Goal: Information Seeking & Learning: Learn about a topic

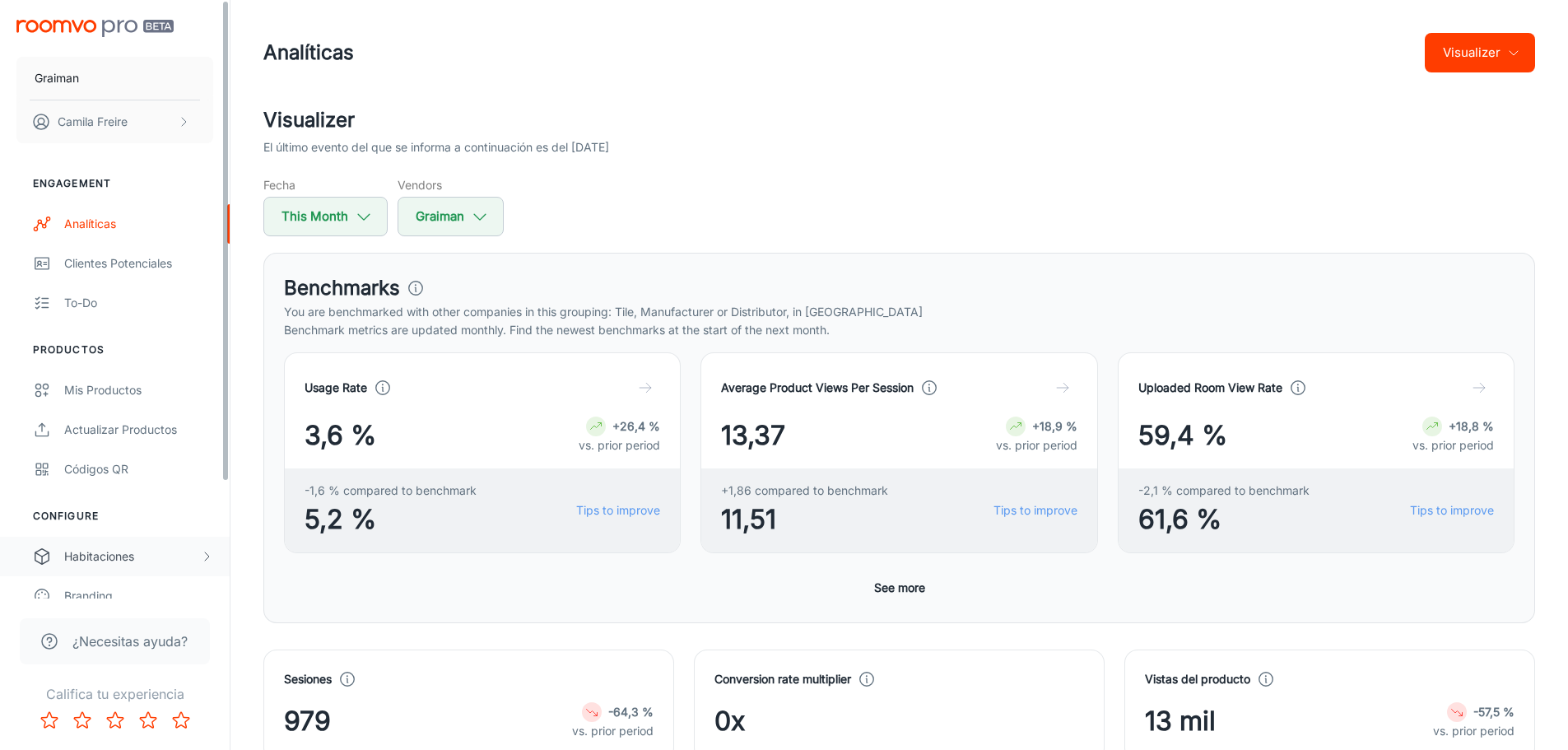
click at [161, 551] on div "Habitaciones" at bounding box center [132, 555] width 136 height 18
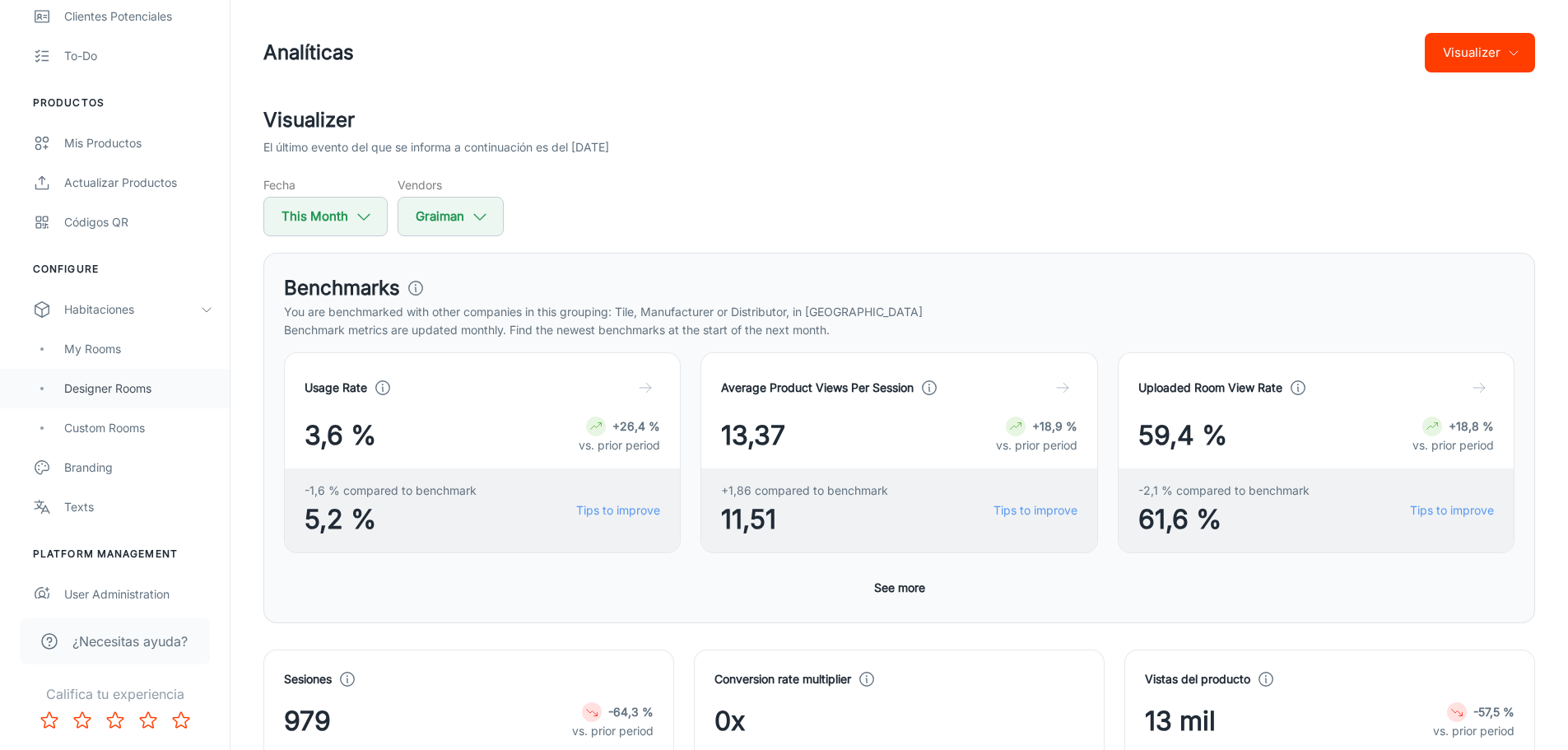
click at [154, 389] on div "Designer Rooms" at bounding box center [139, 388] width 149 height 18
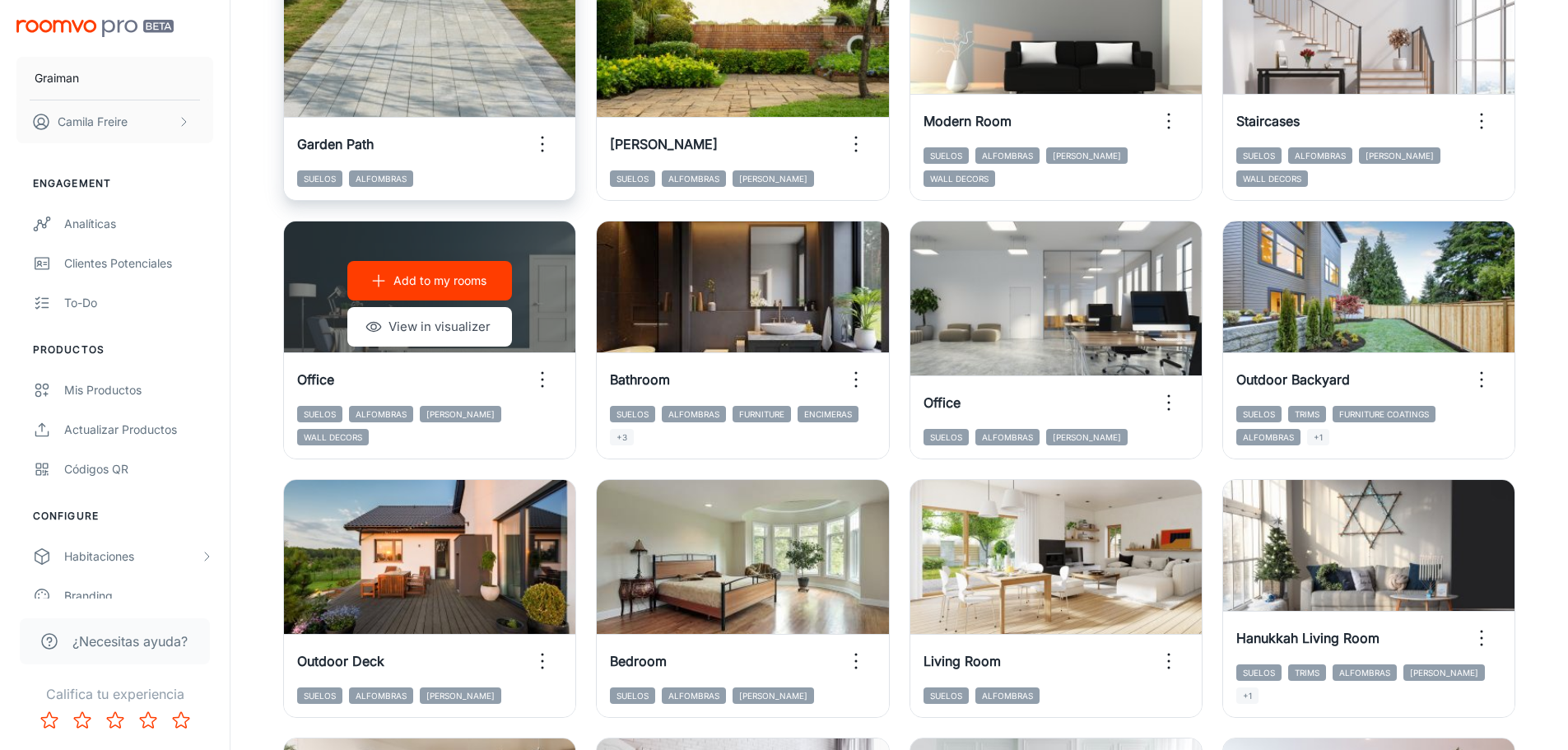
scroll to position [329, 0]
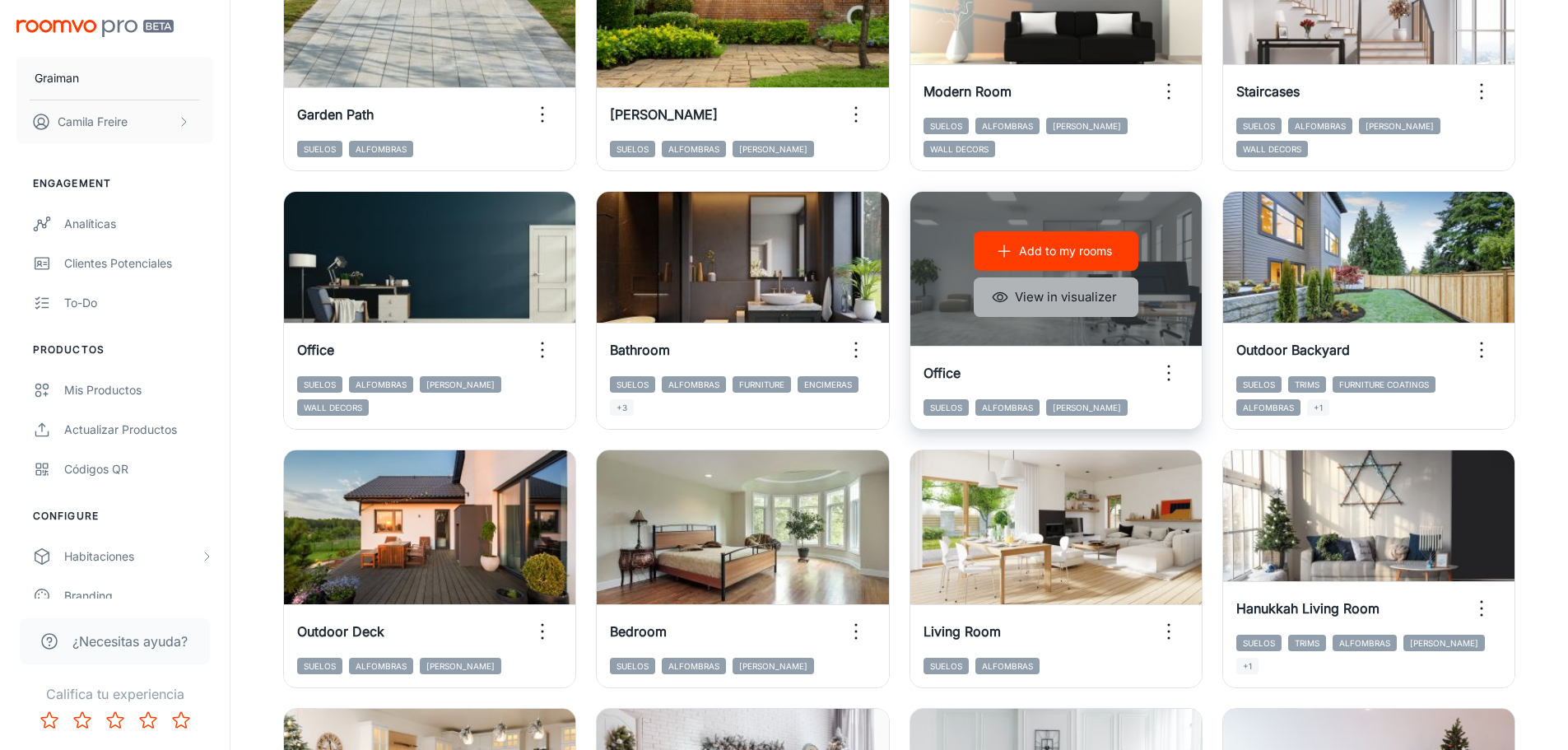
click at [1098, 299] on button "View in visualizer" at bounding box center [1056, 297] width 165 height 39
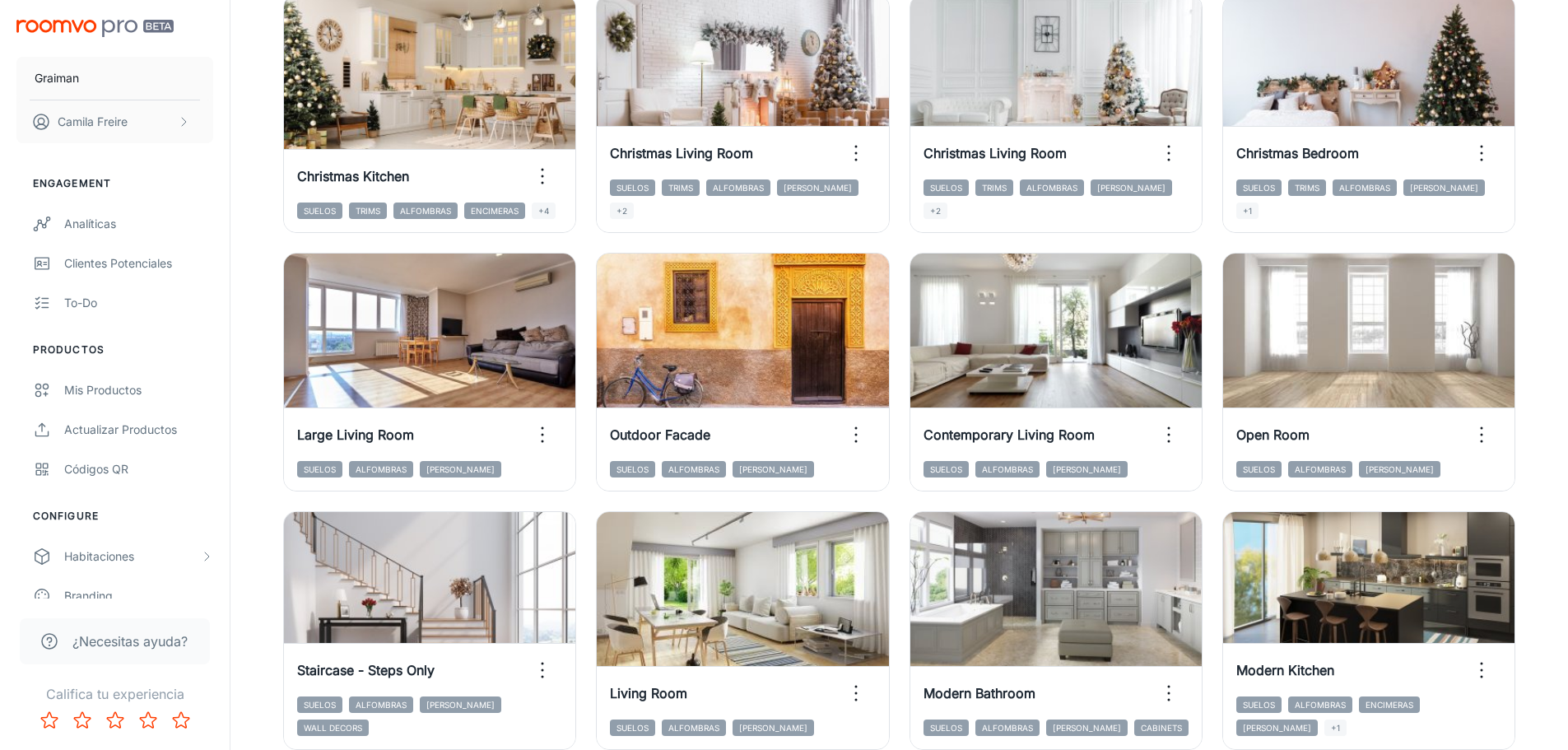
scroll to position [1070, 0]
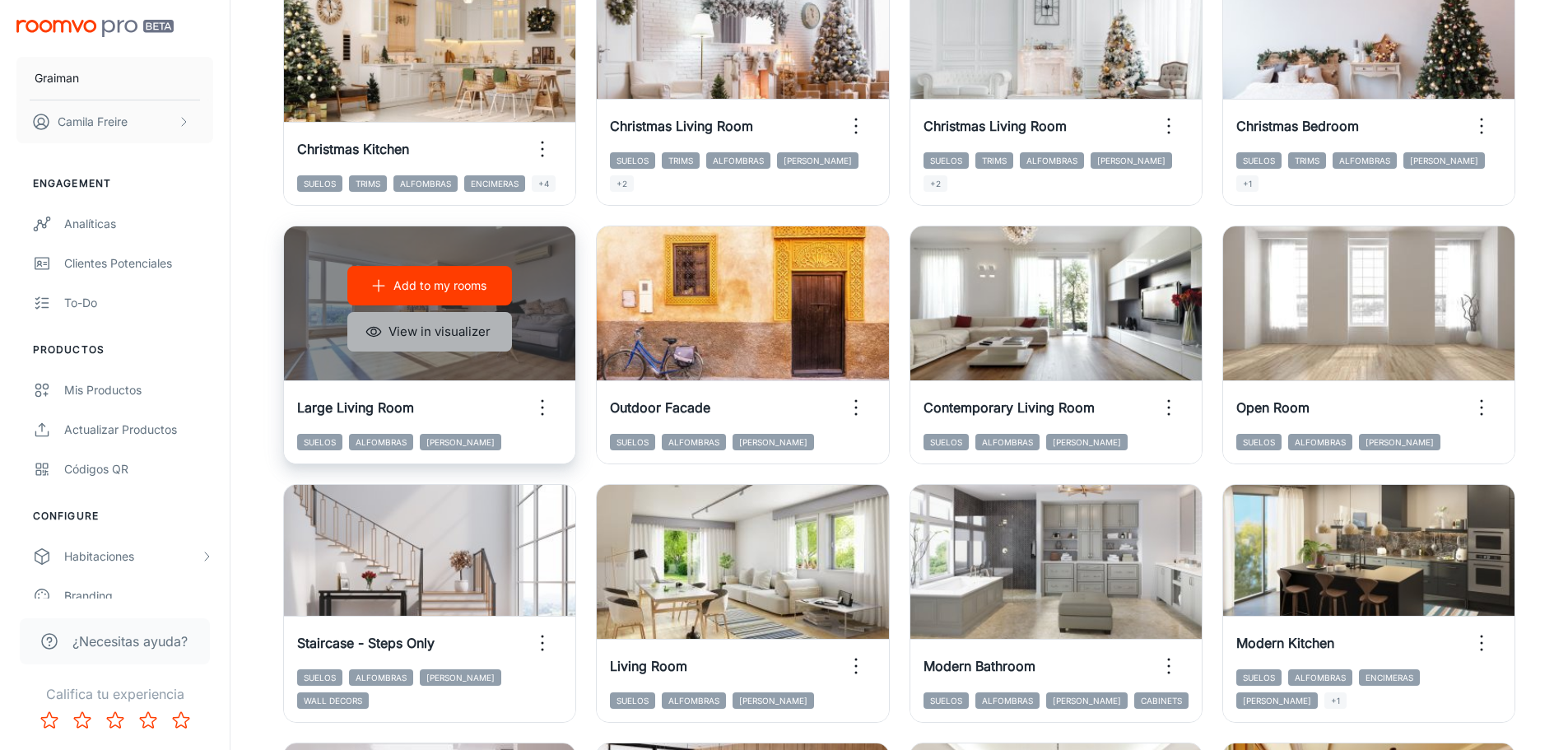
click at [477, 334] on button "View in visualizer" at bounding box center [429, 332] width 165 height 39
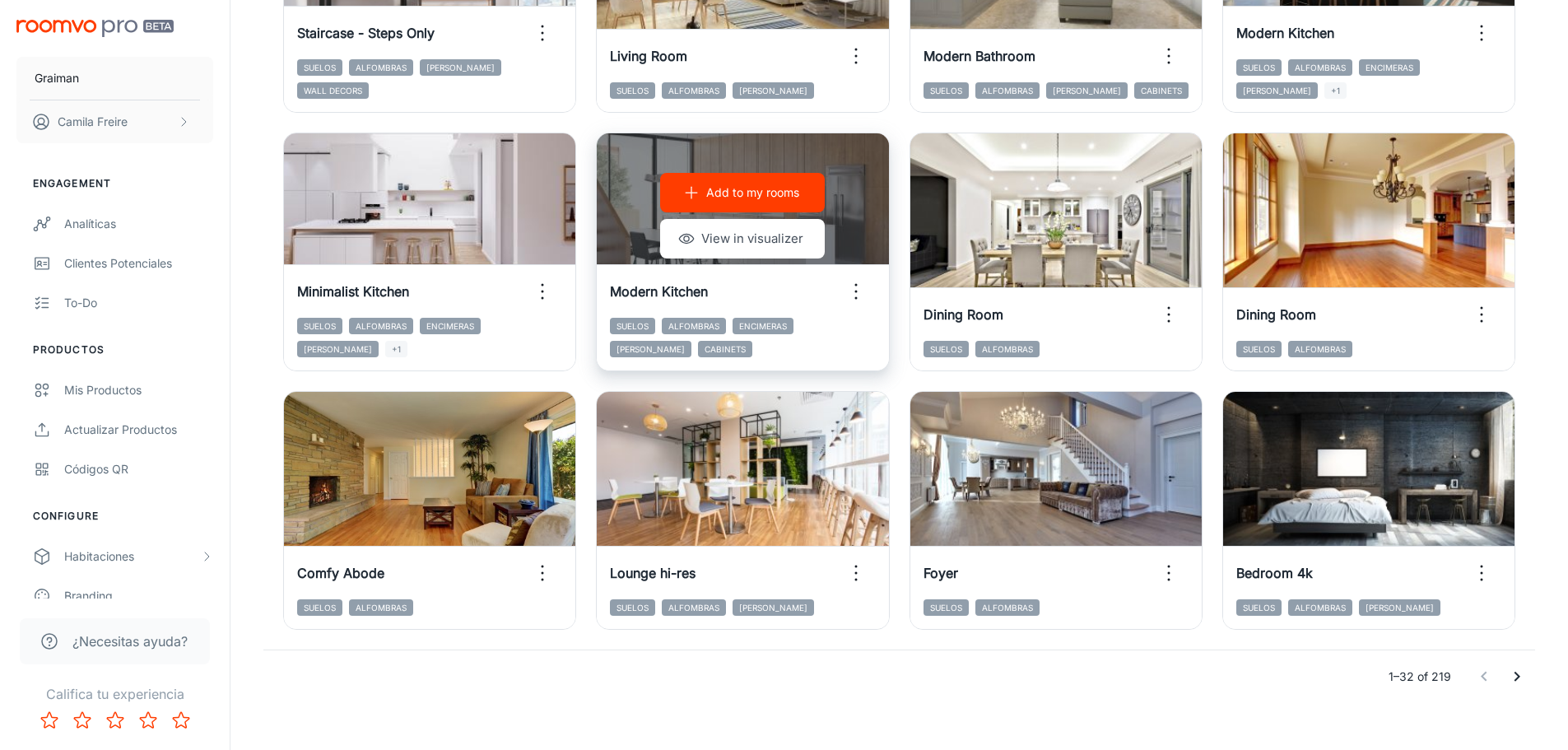
scroll to position [1698, 0]
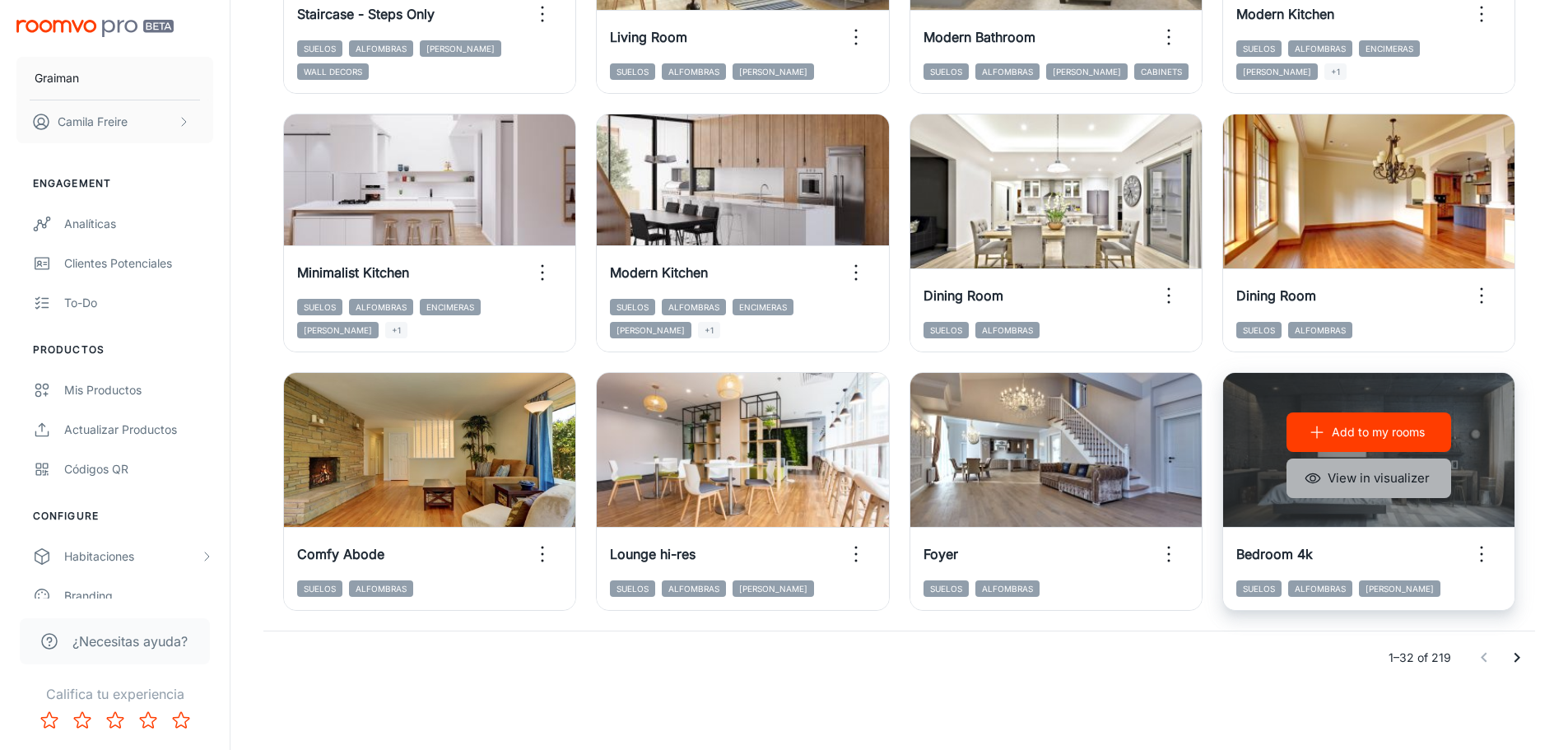
click at [1398, 487] on button "View in visualizer" at bounding box center [1369, 478] width 165 height 39
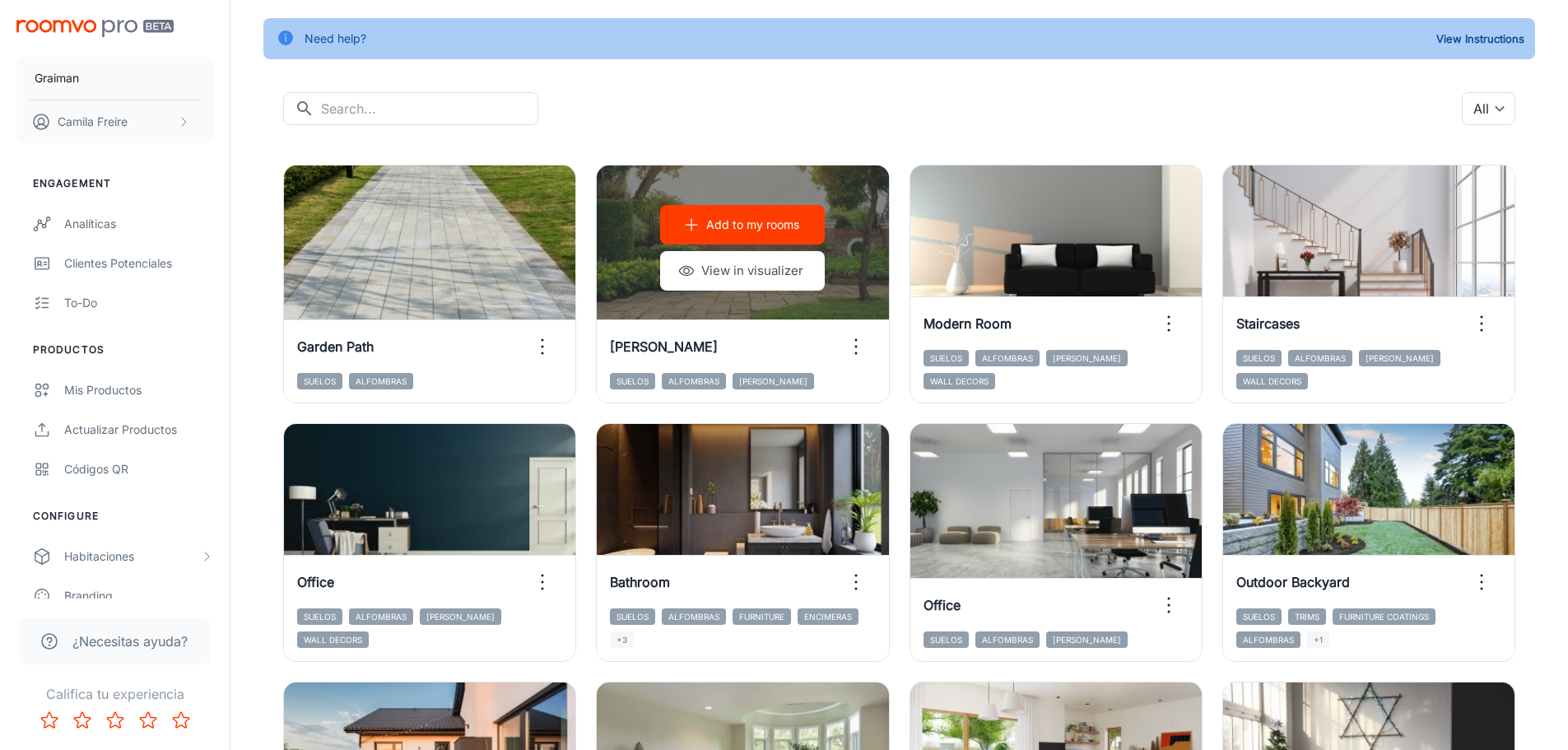
scroll to position [0, 0]
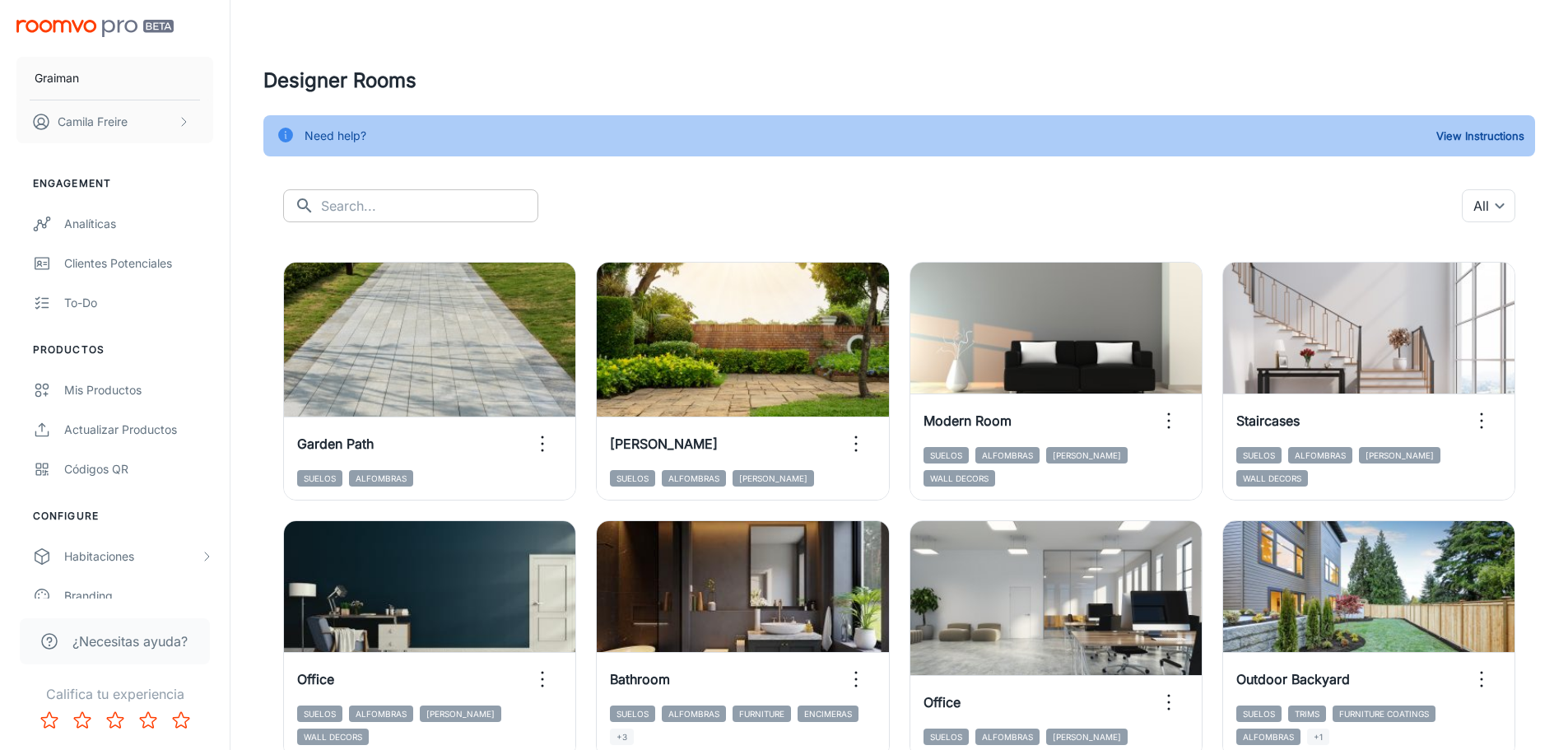
click at [397, 193] on input "text" at bounding box center [429, 205] width 217 height 33
type input "bedroom"
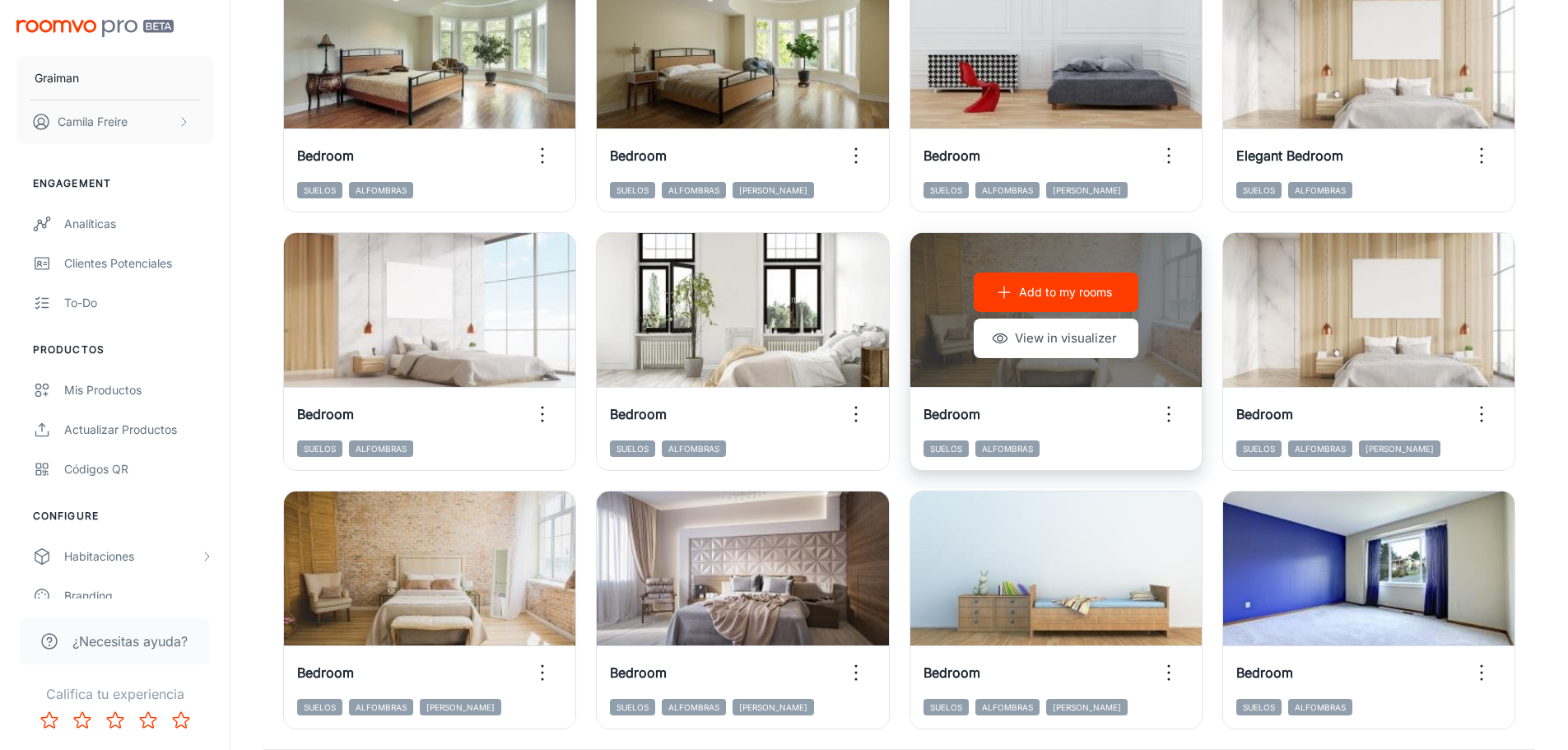
scroll to position [665, 0]
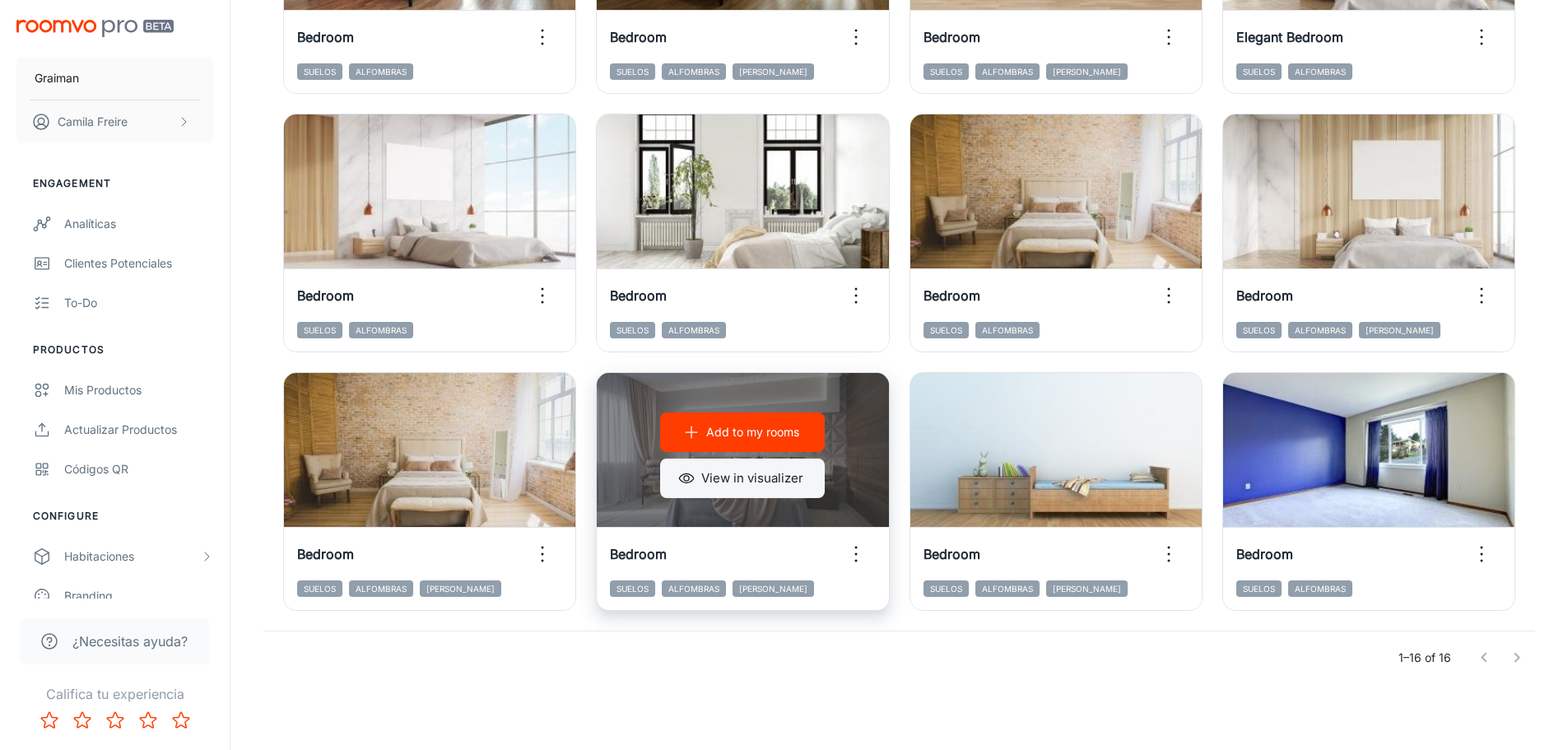
click at [755, 471] on button "View in visualizer" at bounding box center [743, 478] width 165 height 39
click at [739, 480] on button "View in visualizer" at bounding box center [743, 478] width 165 height 39
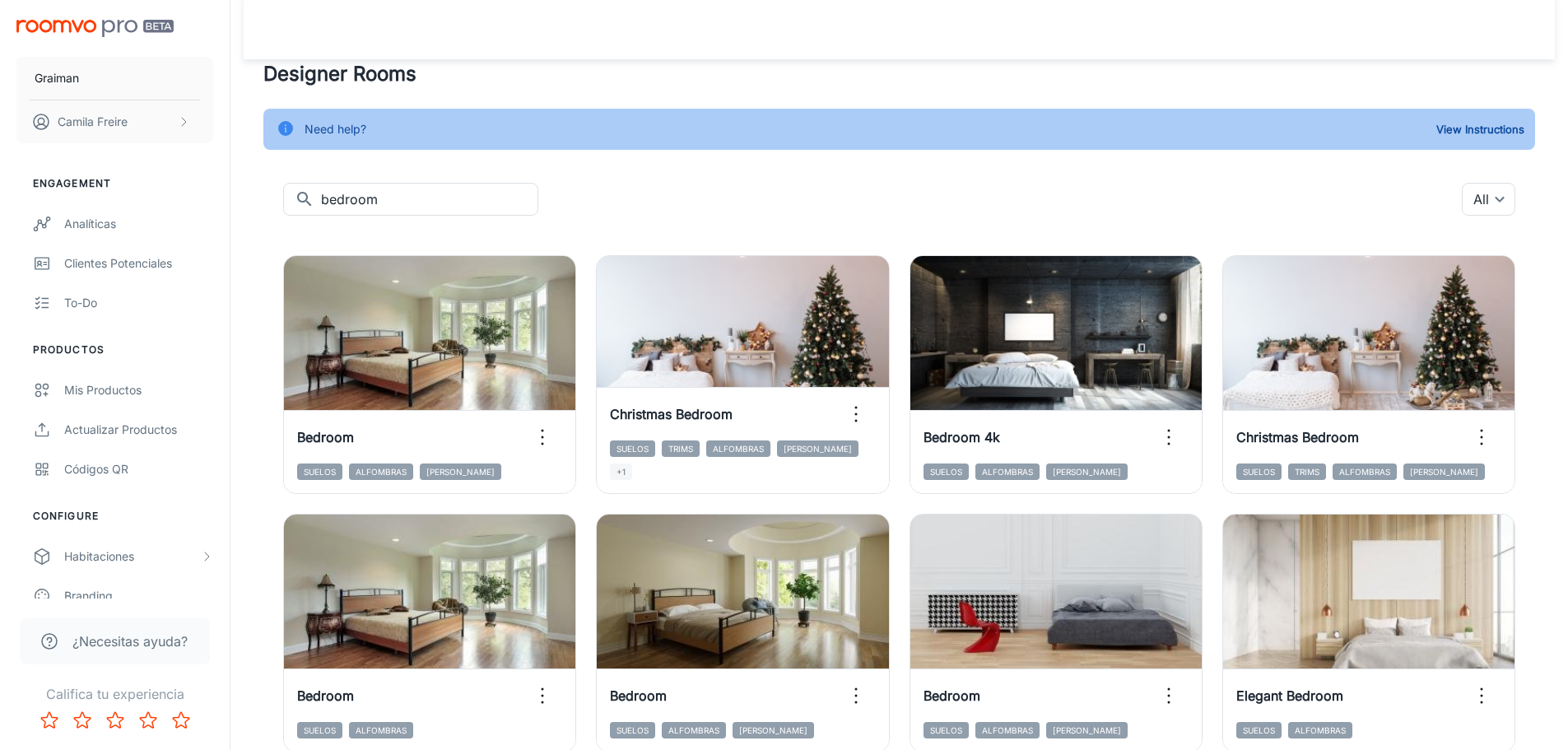
scroll to position [0, 0]
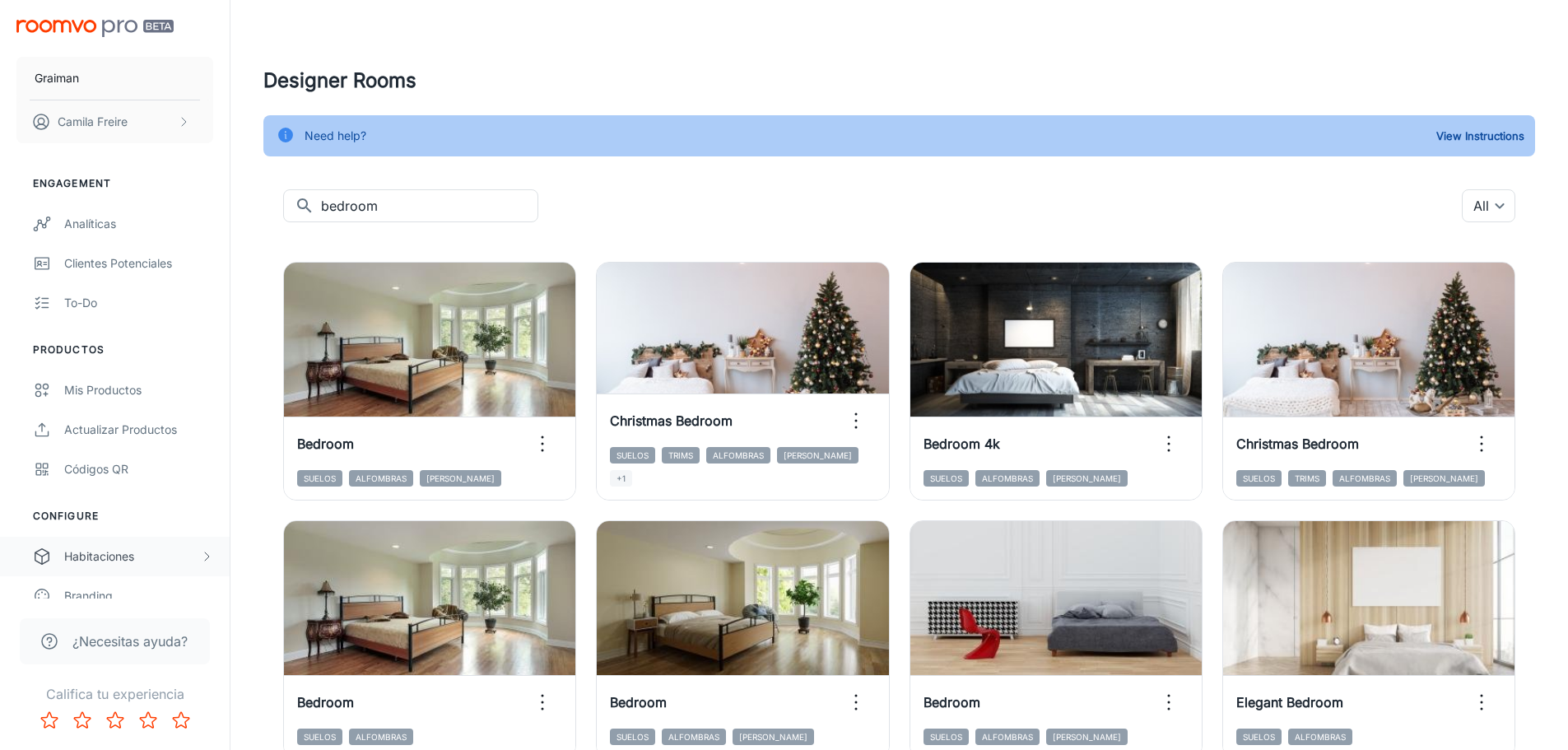
click at [166, 554] on div "Habitaciones" at bounding box center [132, 555] width 136 height 18
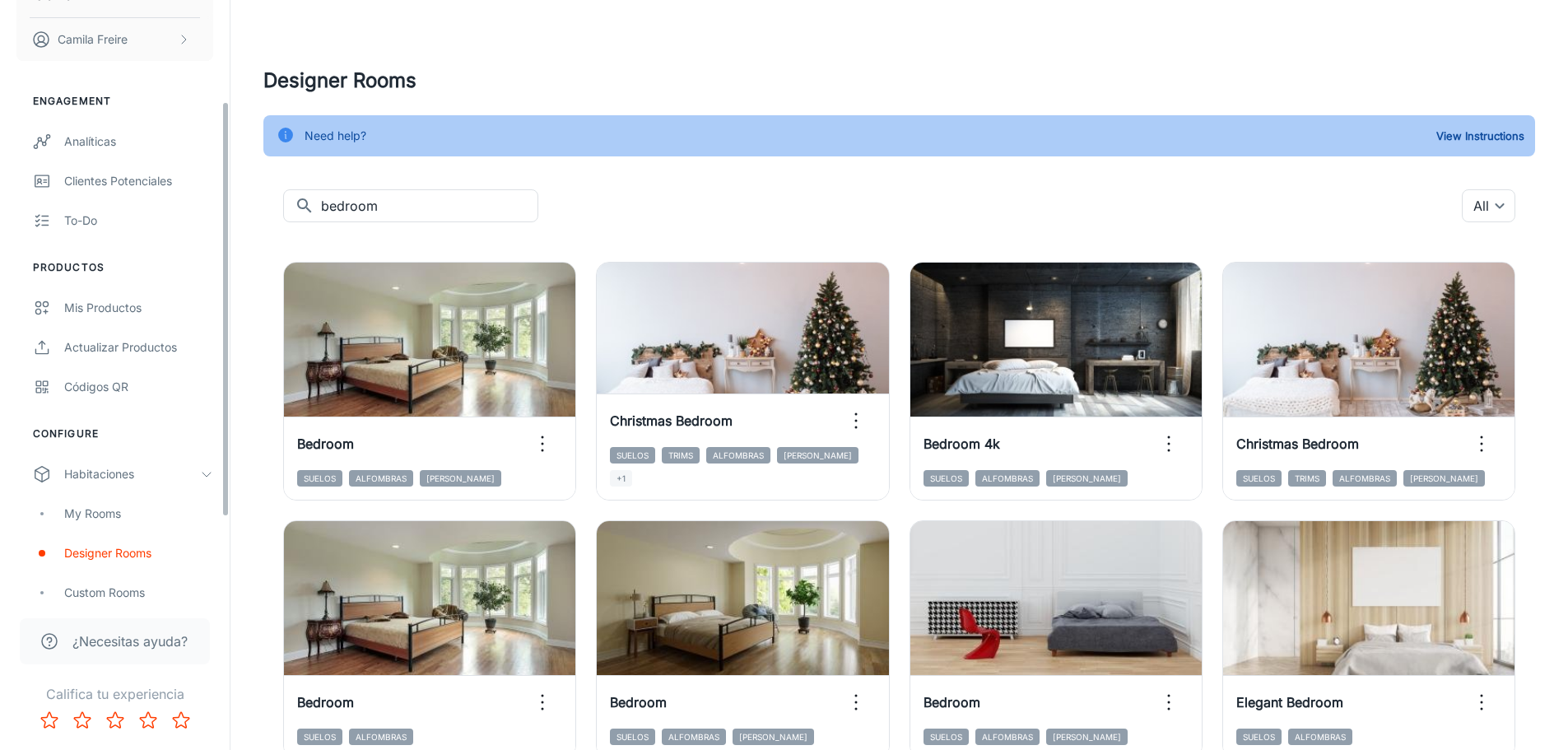
scroll to position [263, 0]
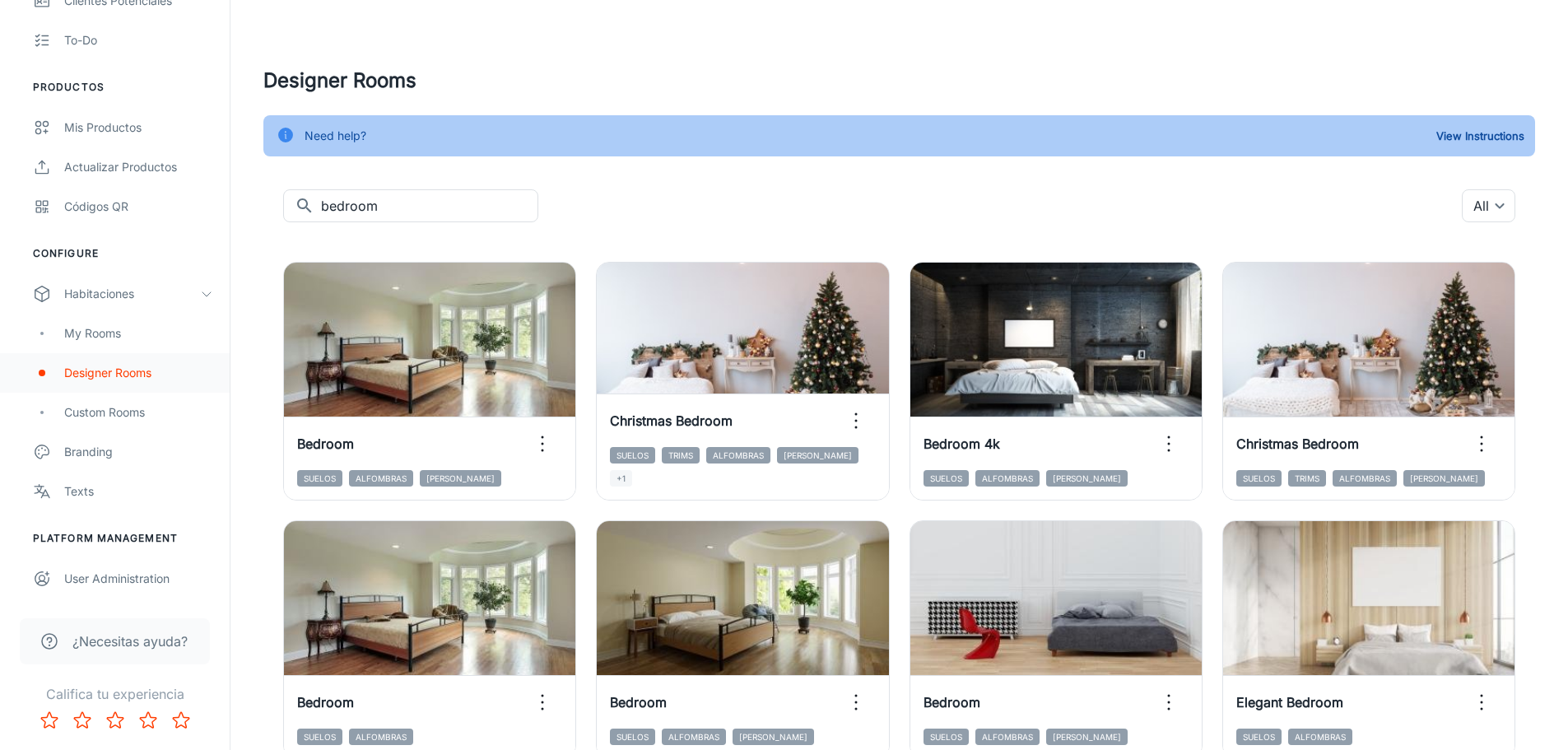
click at [138, 375] on div "Designer Rooms" at bounding box center [139, 372] width 149 height 18
click at [117, 412] on div "Custom Rooms" at bounding box center [139, 412] width 149 height 18
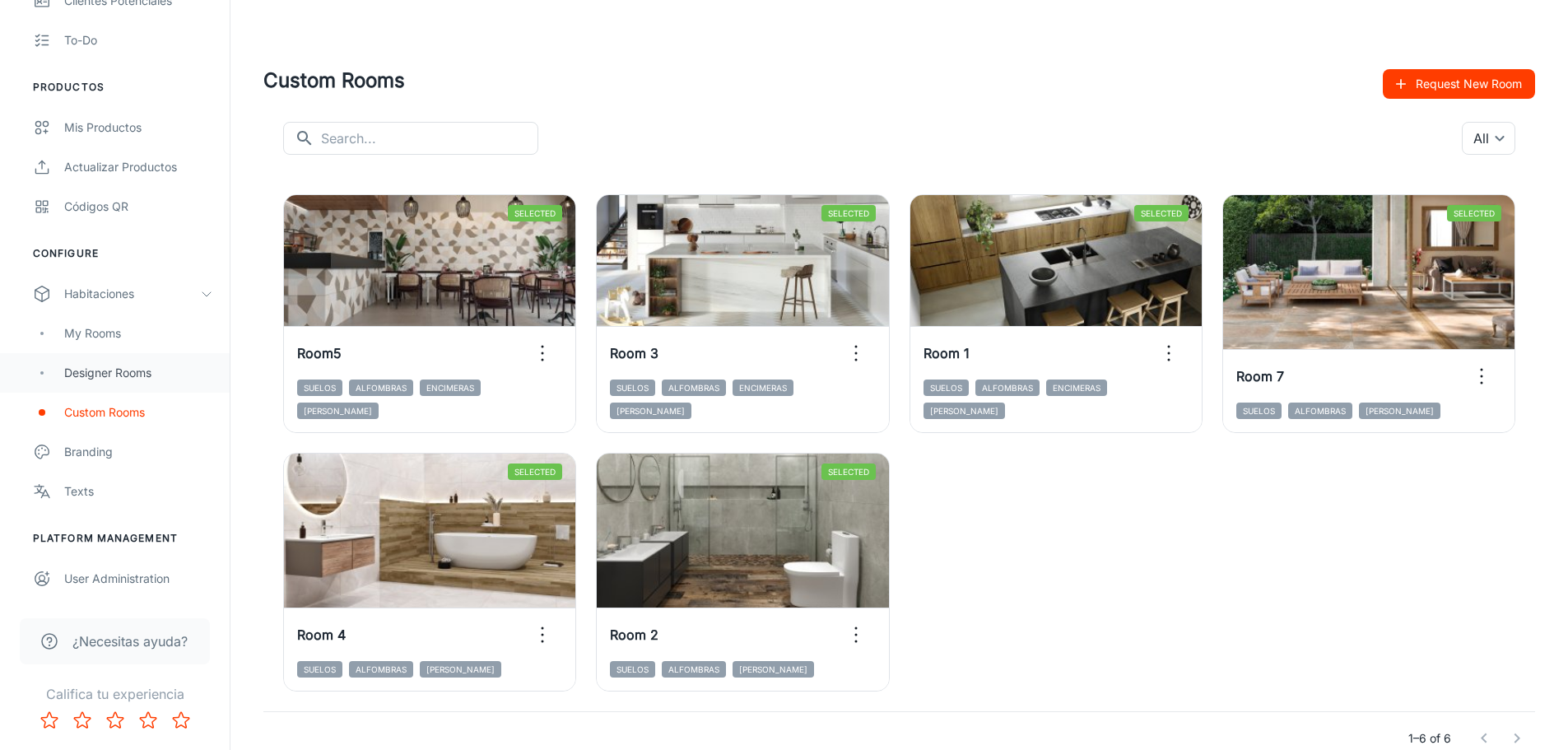
click at [142, 370] on div "Designer Rooms" at bounding box center [139, 372] width 149 height 18
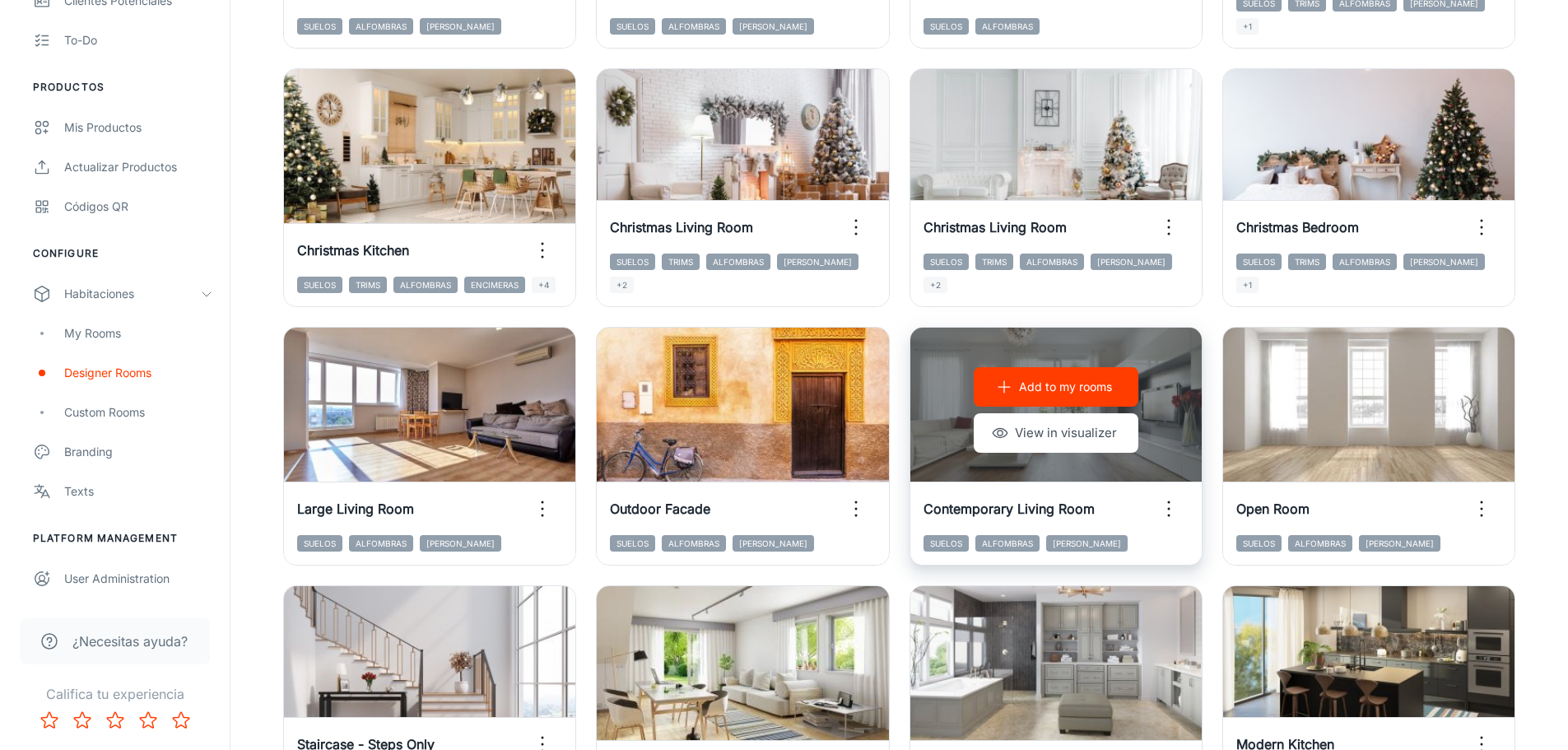
scroll to position [1070, 0]
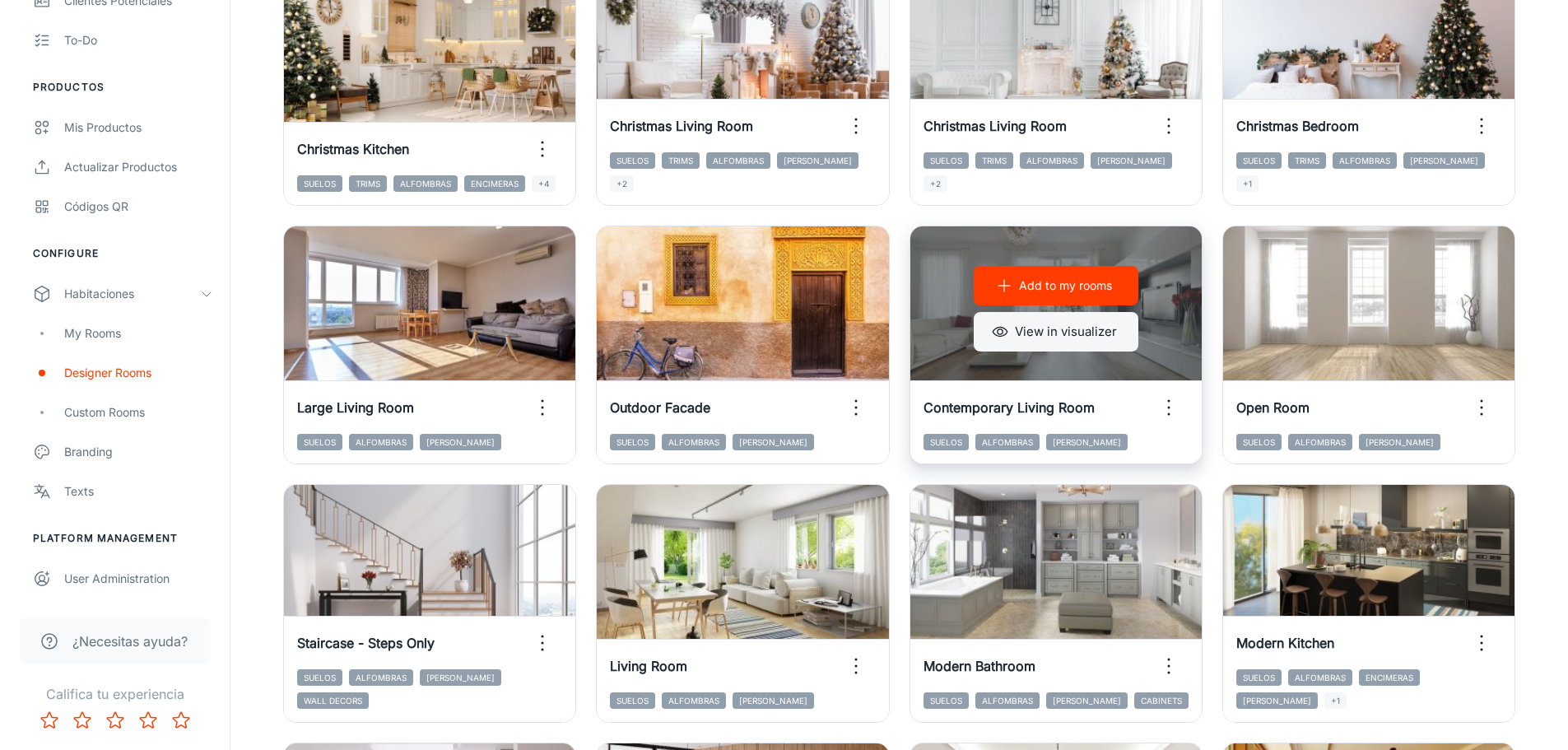
click at [1099, 329] on button "View in visualizer" at bounding box center [1056, 332] width 165 height 39
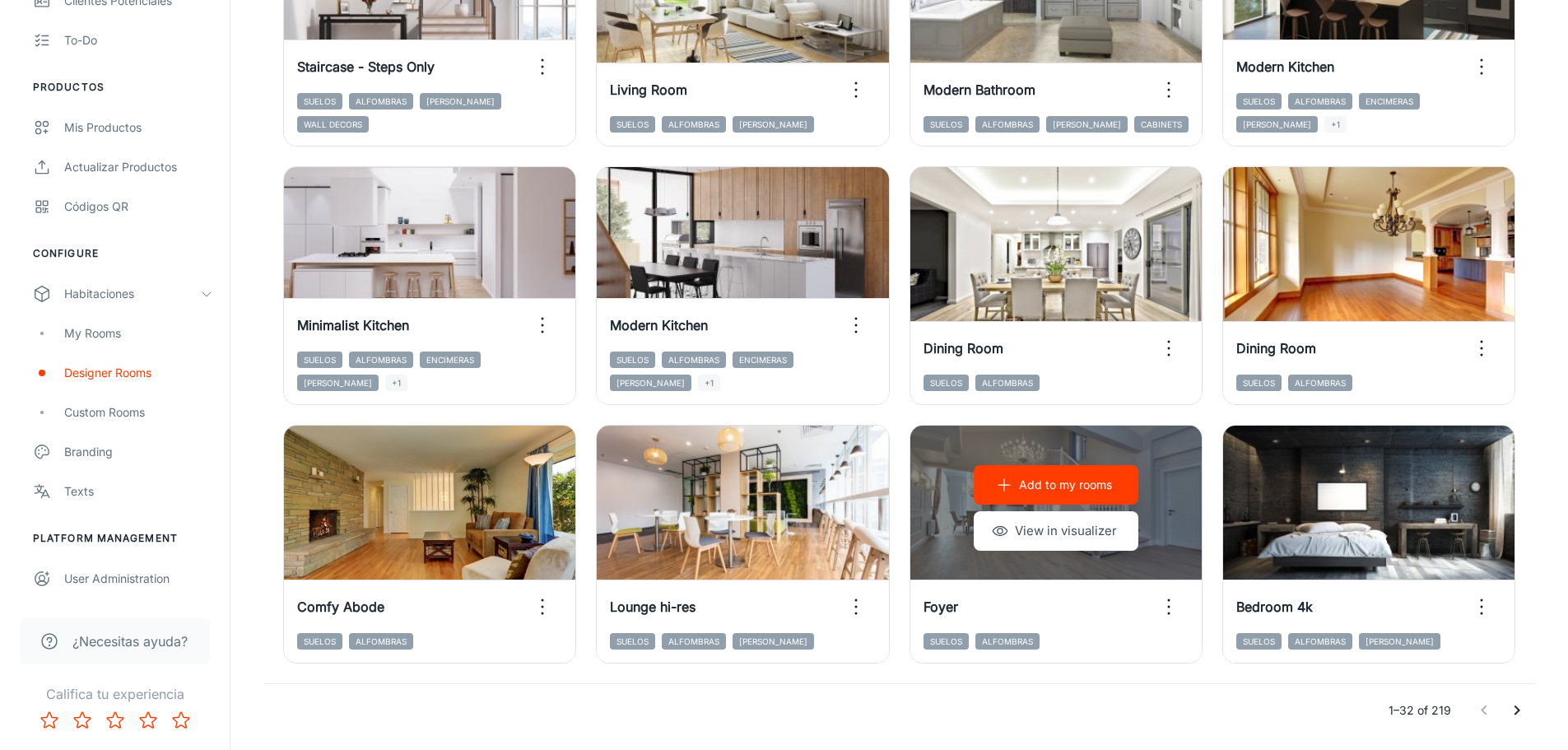
scroll to position [1698, 0]
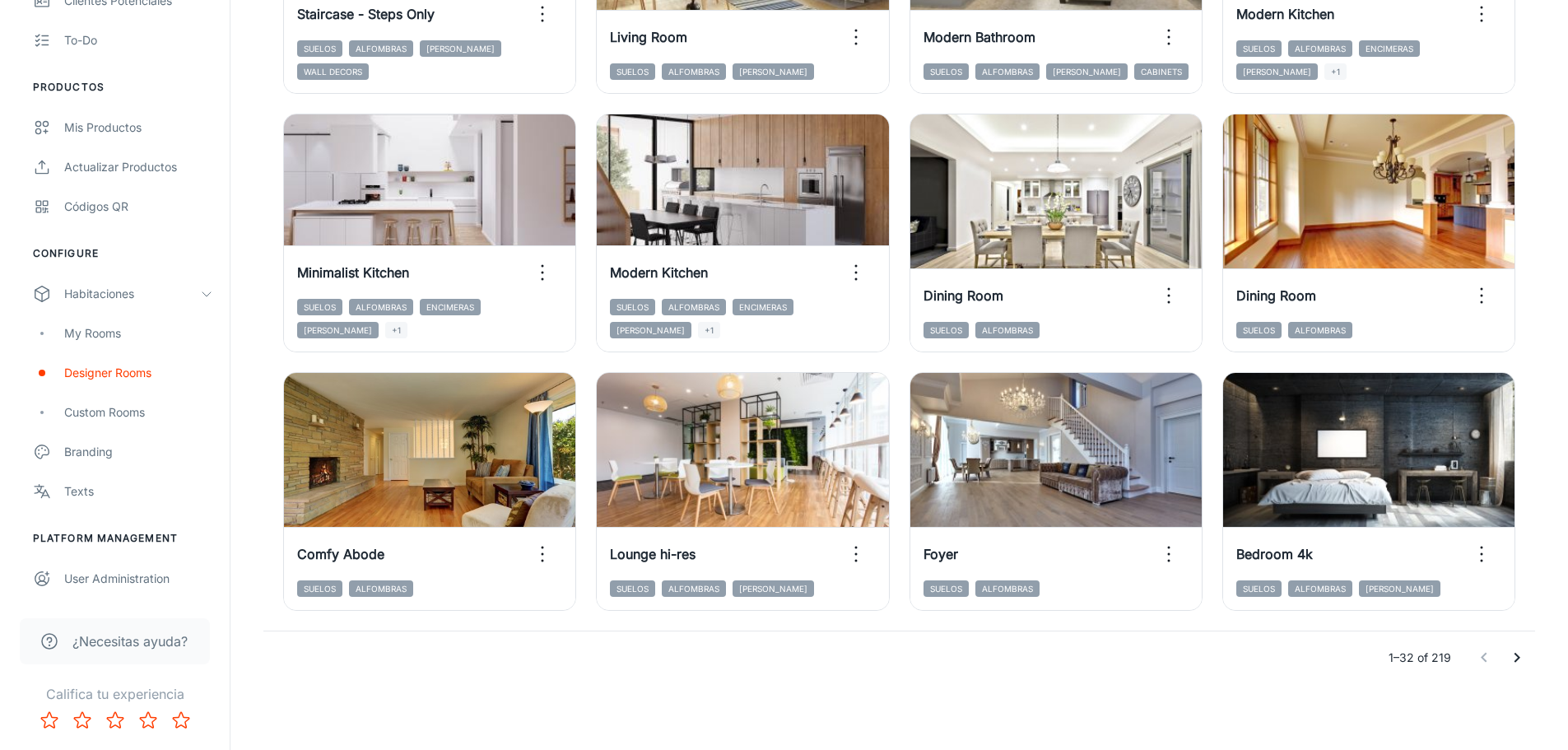
click at [1519, 654] on icon "Go to next page" at bounding box center [1517, 657] width 20 height 20
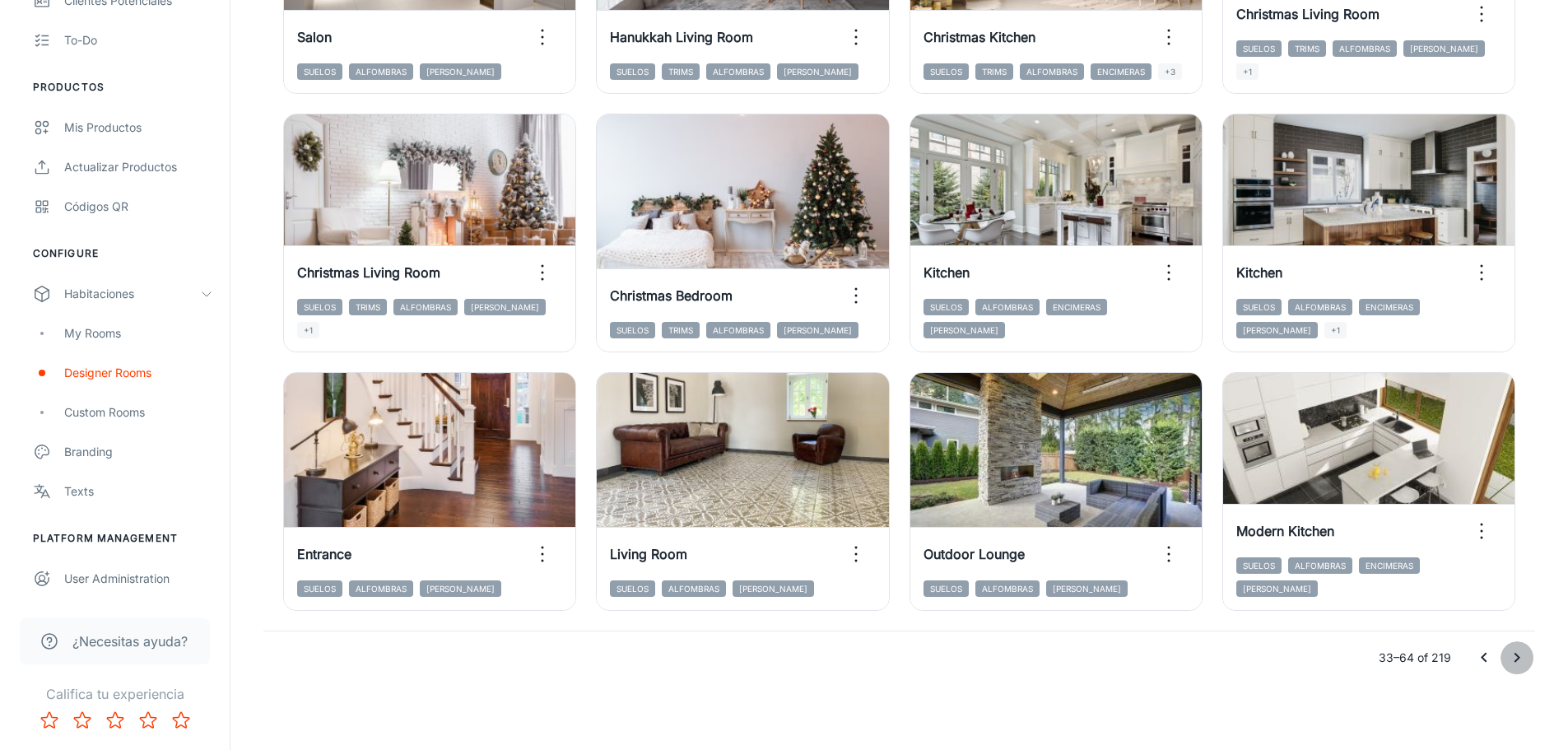
click at [1520, 659] on icon "Go to next page" at bounding box center [1517, 657] width 20 height 20
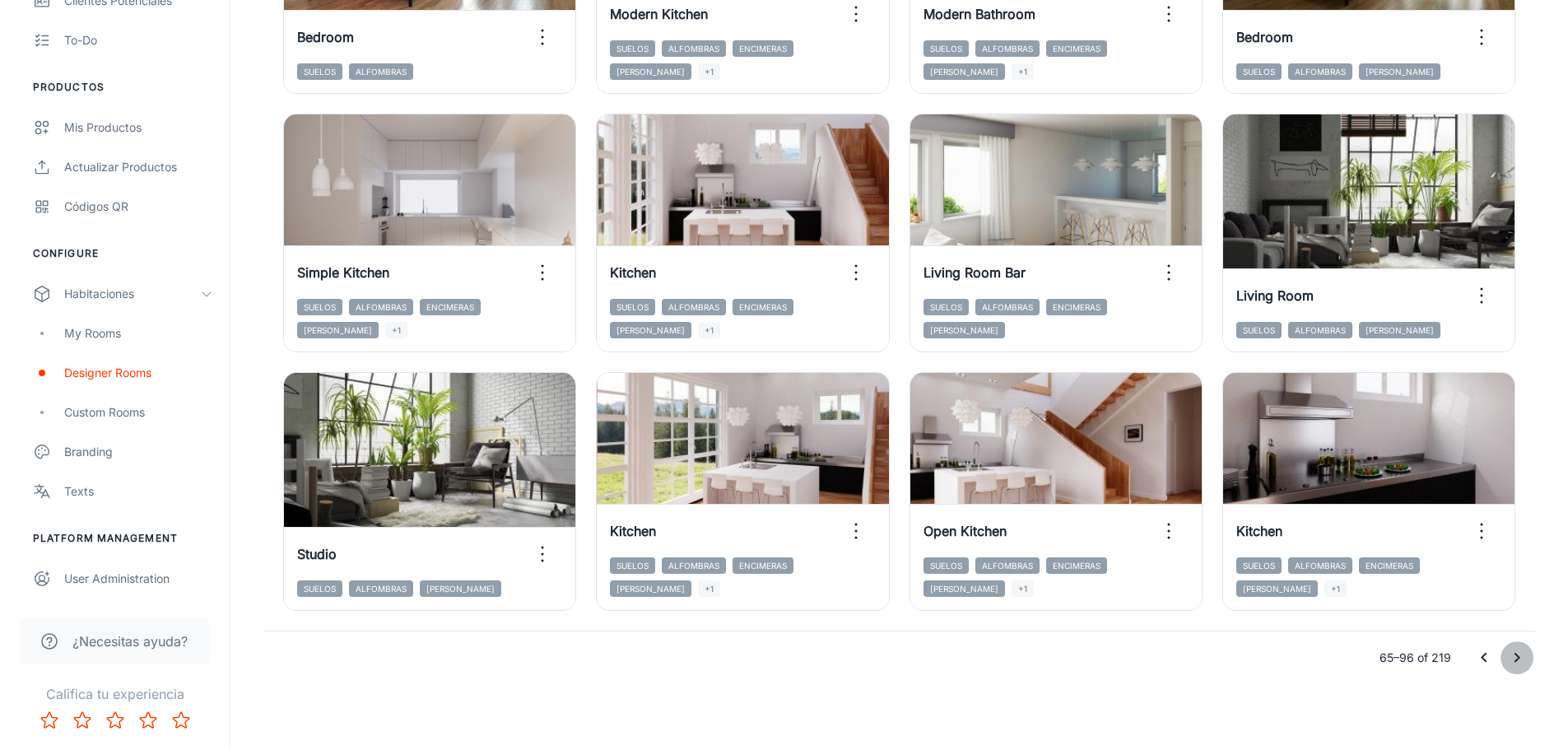
click at [1509, 658] on icon "Go to next page" at bounding box center [1517, 657] width 20 height 20
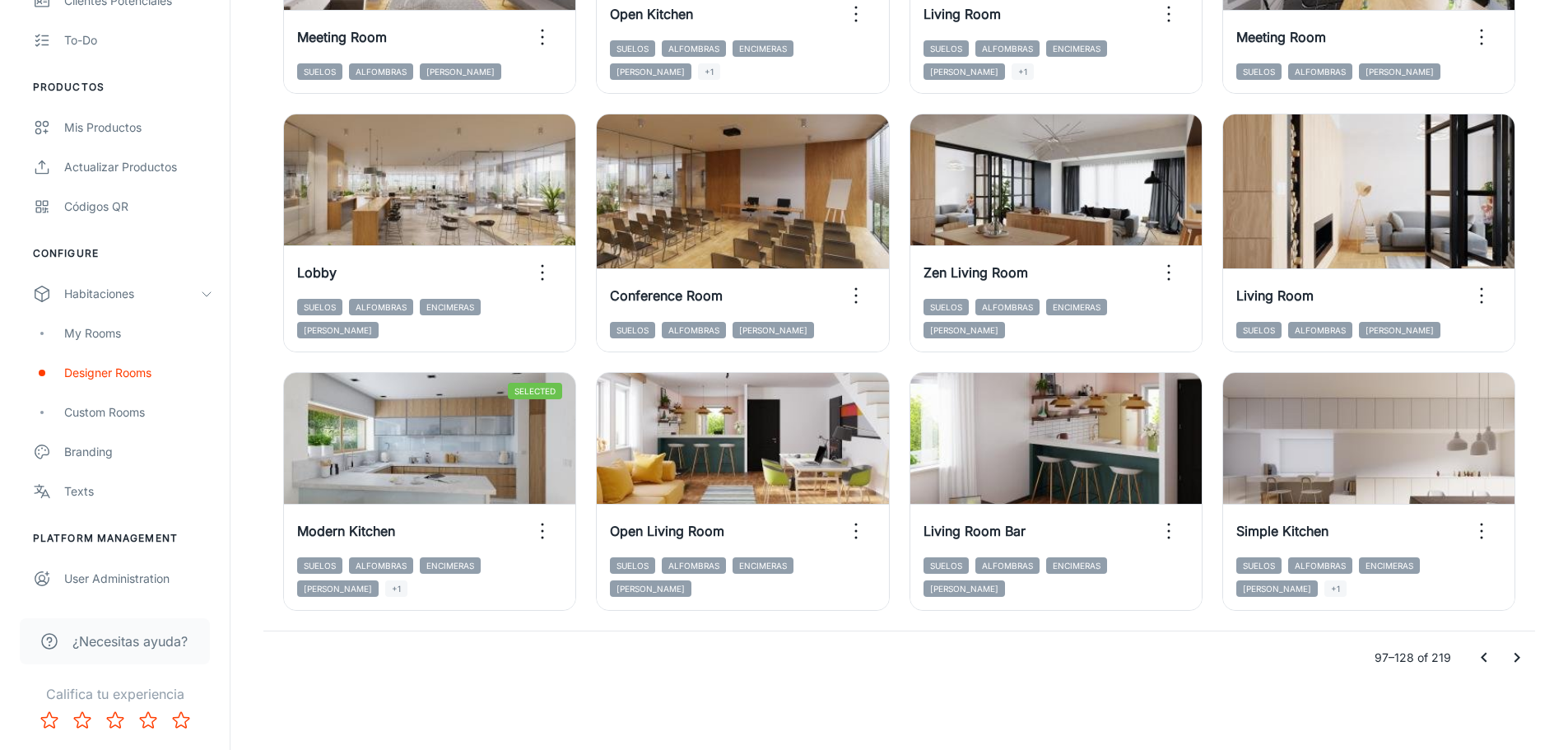
click at [1515, 659] on icon "Go to next page" at bounding box center [1517, 657] width 20 height 20
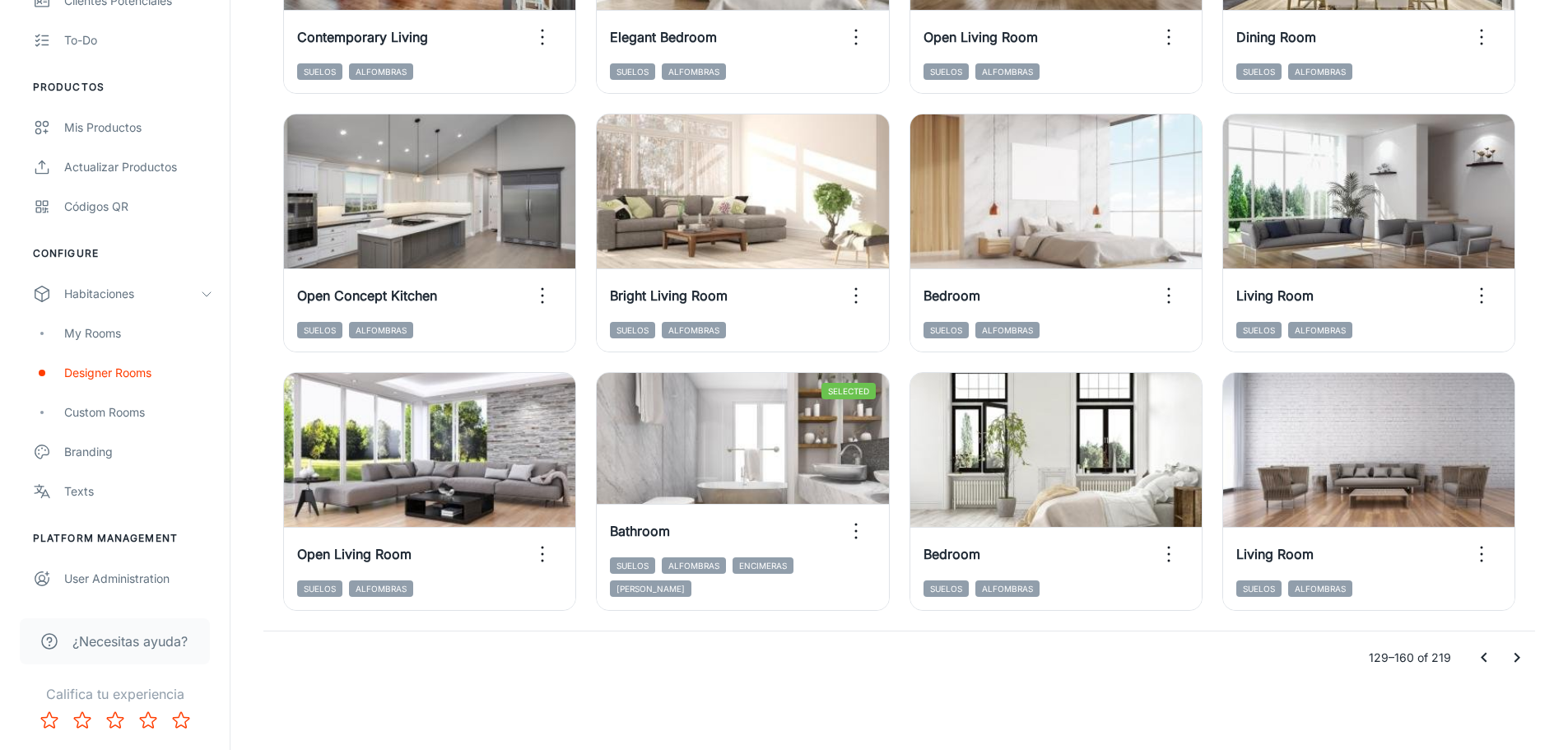
click at [1524, 666] on icon "Go to next page" at bounding box center [1517, 657] width 20 height 20
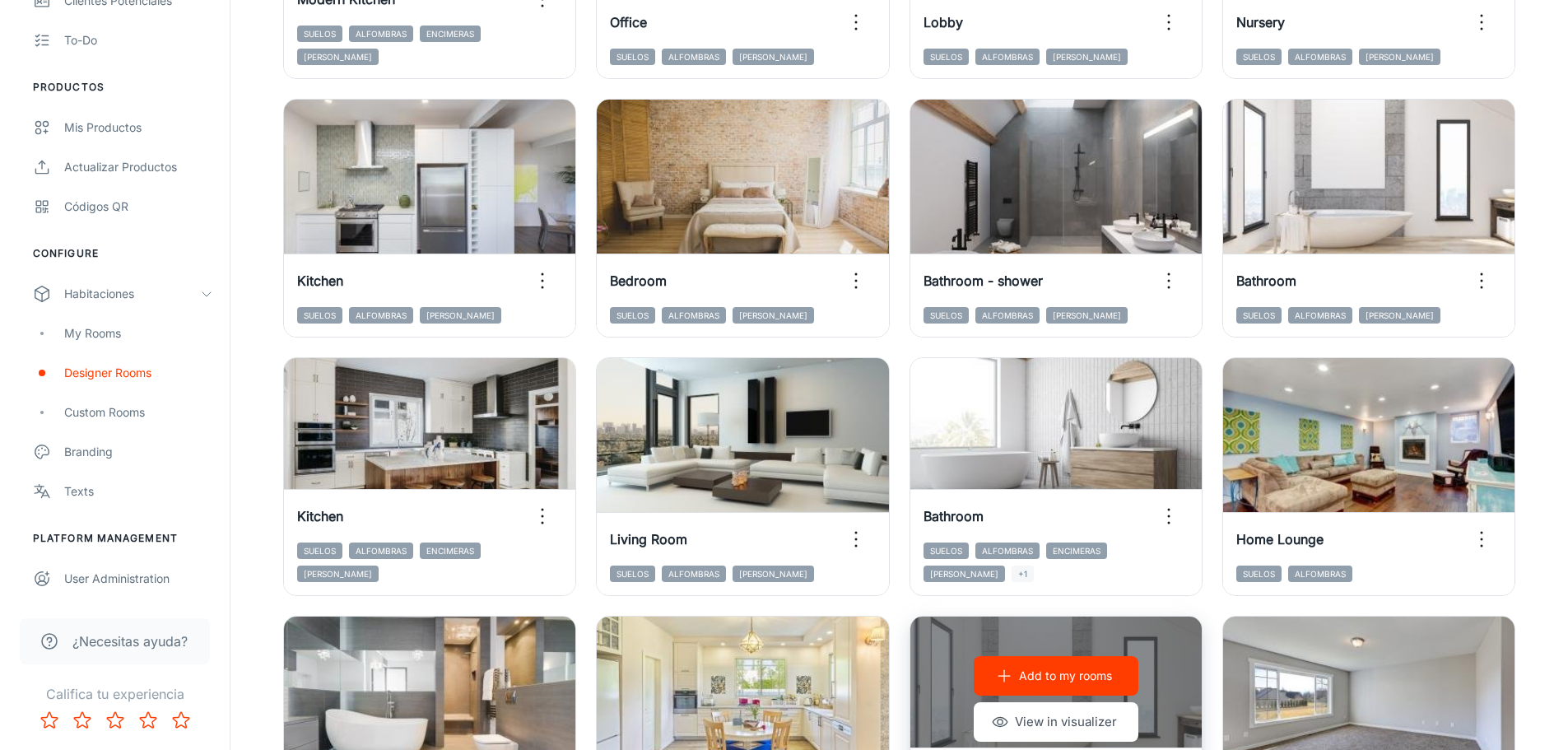
scroll to position [794, 0]
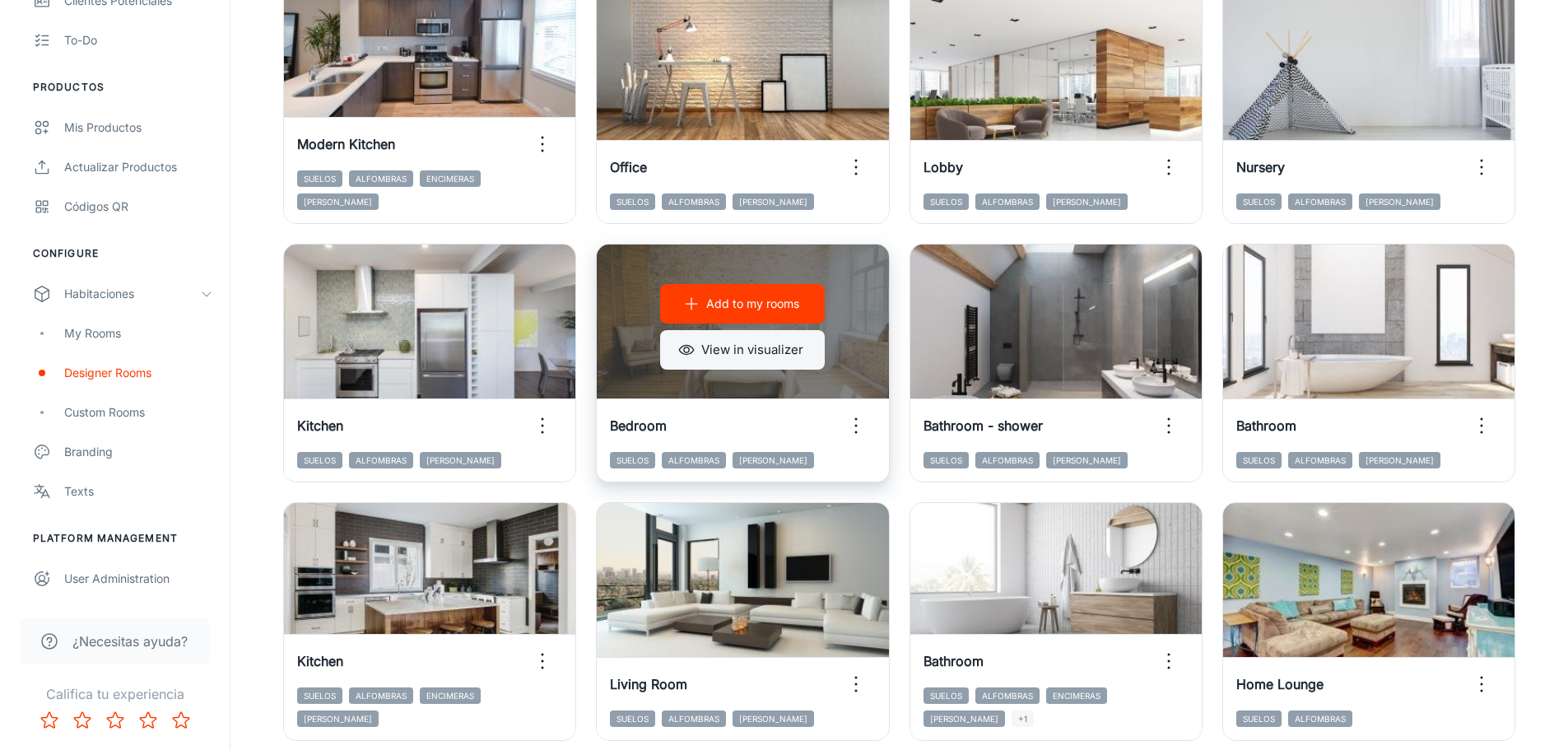
click at [736, 345] on button "View in visualizer" at bounding box center [743, 349] width 165 height 39
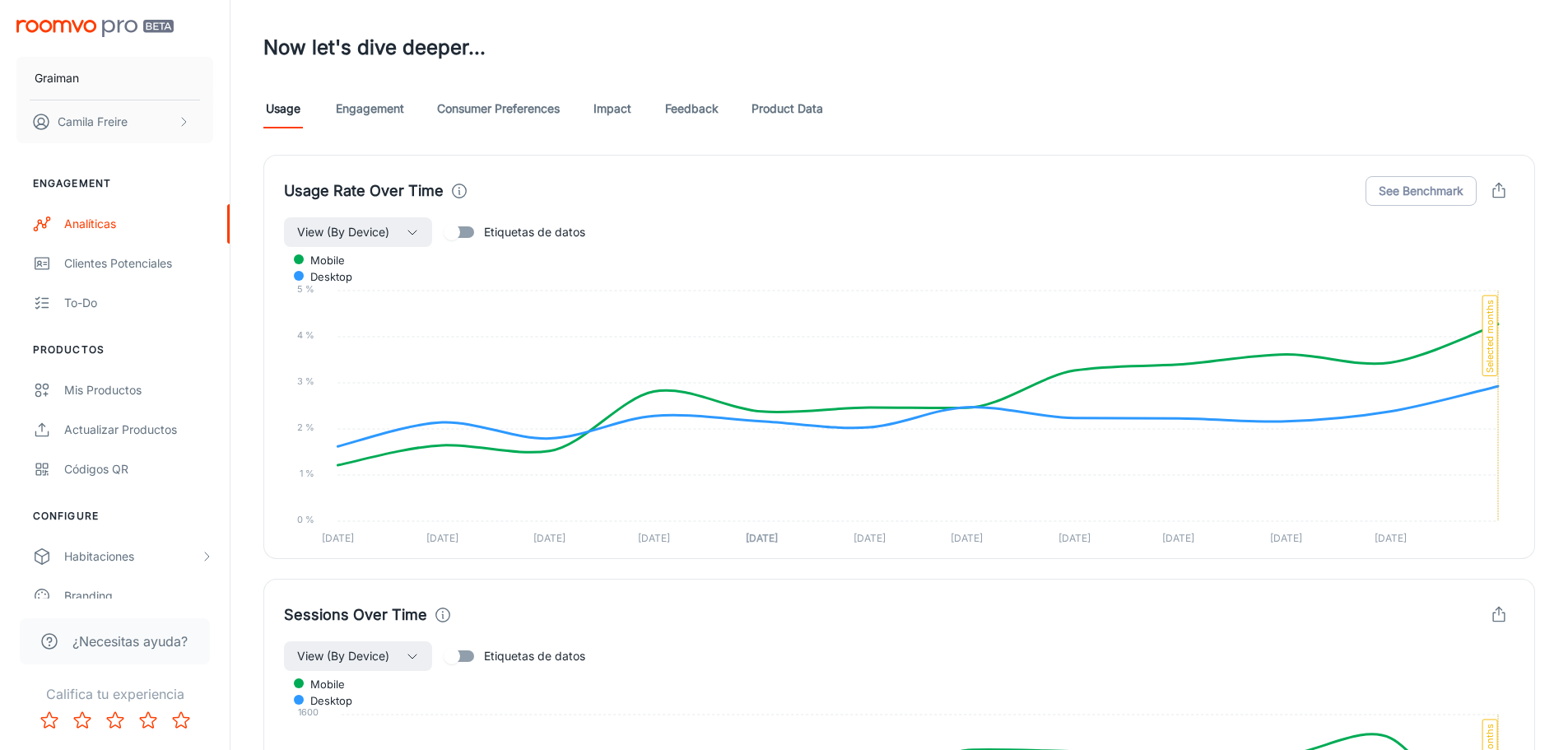
scroll to position [653, 0]
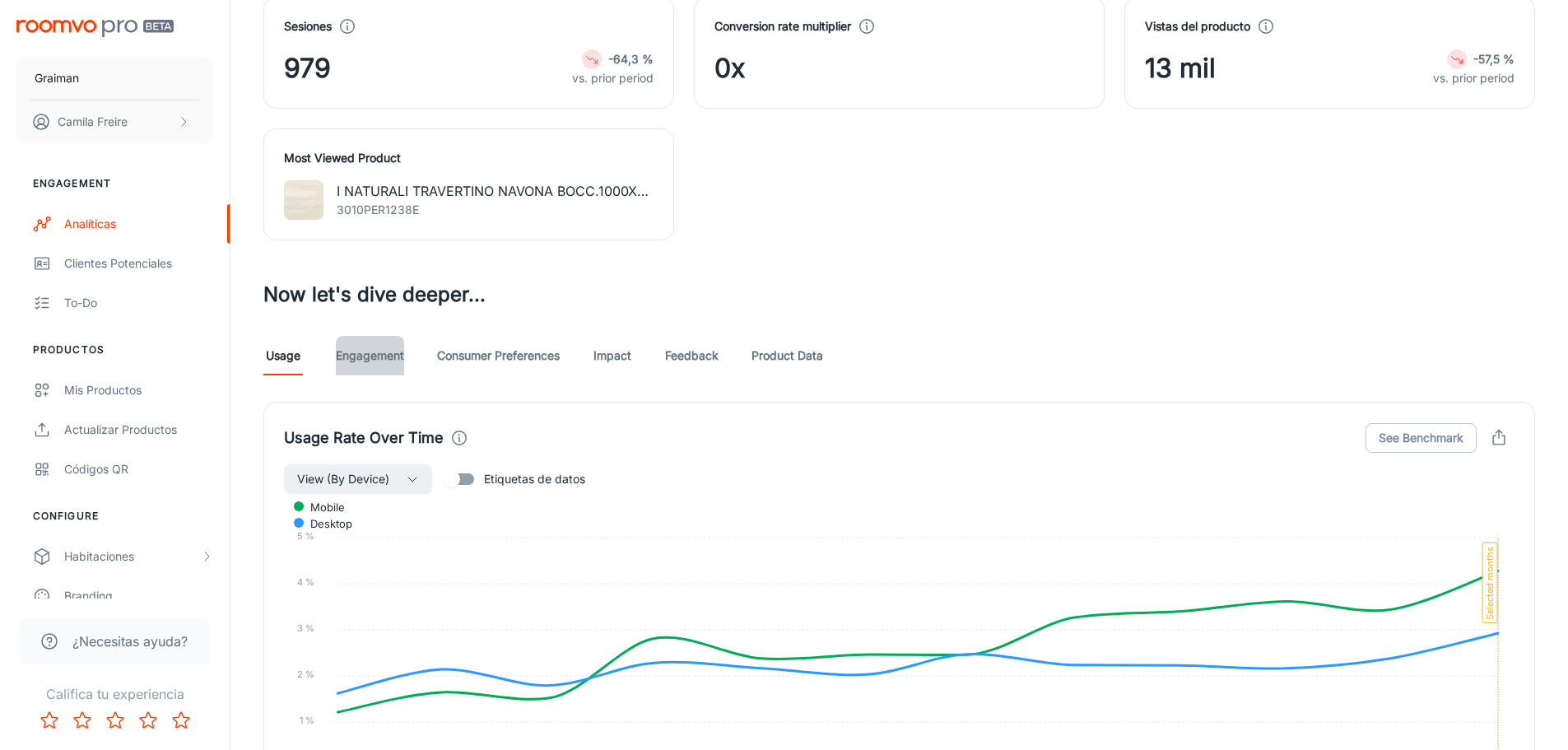
click at [396, 353] on link "Engagement" at bounding box center [369, 355] width 68 height 39
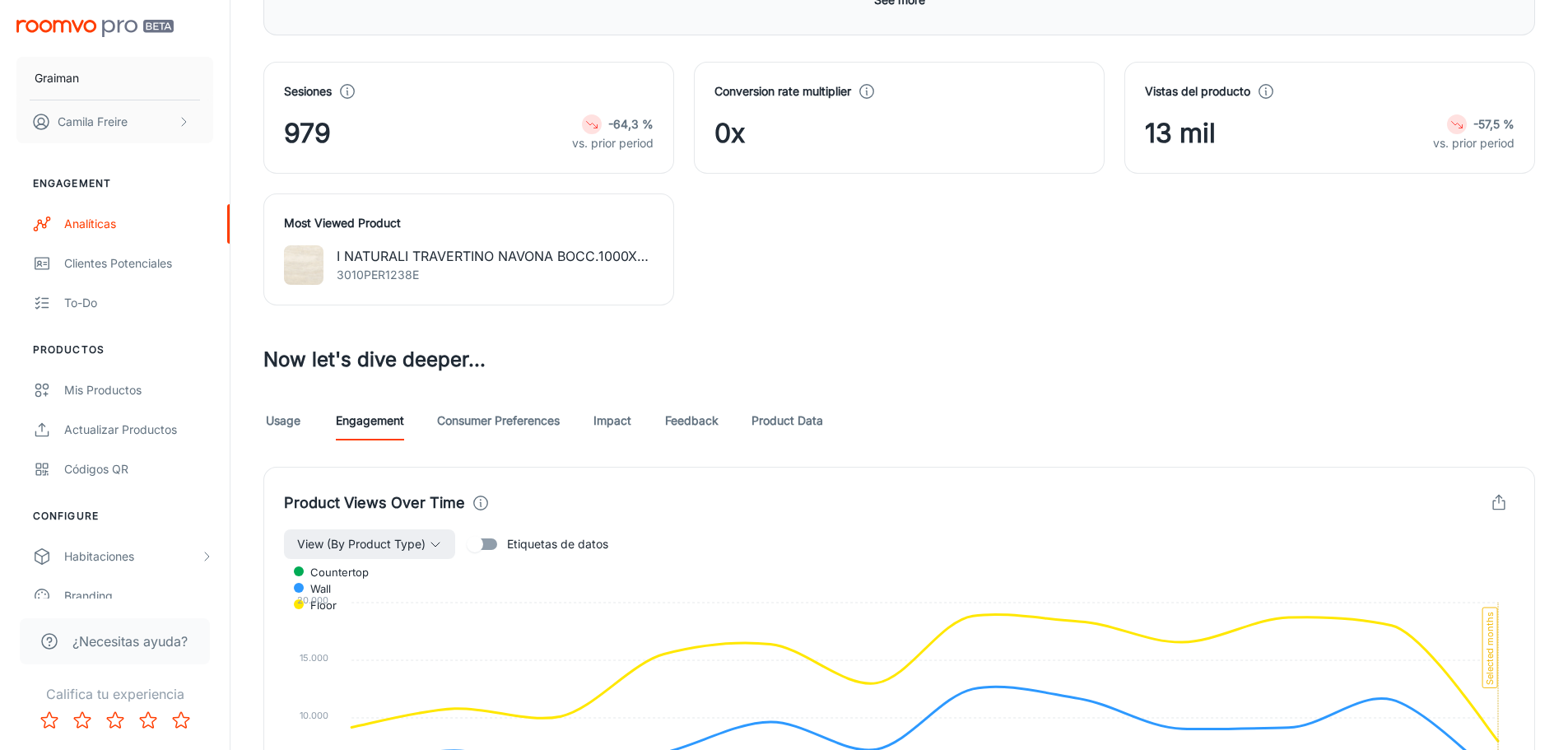
scroll to position [741, 0]
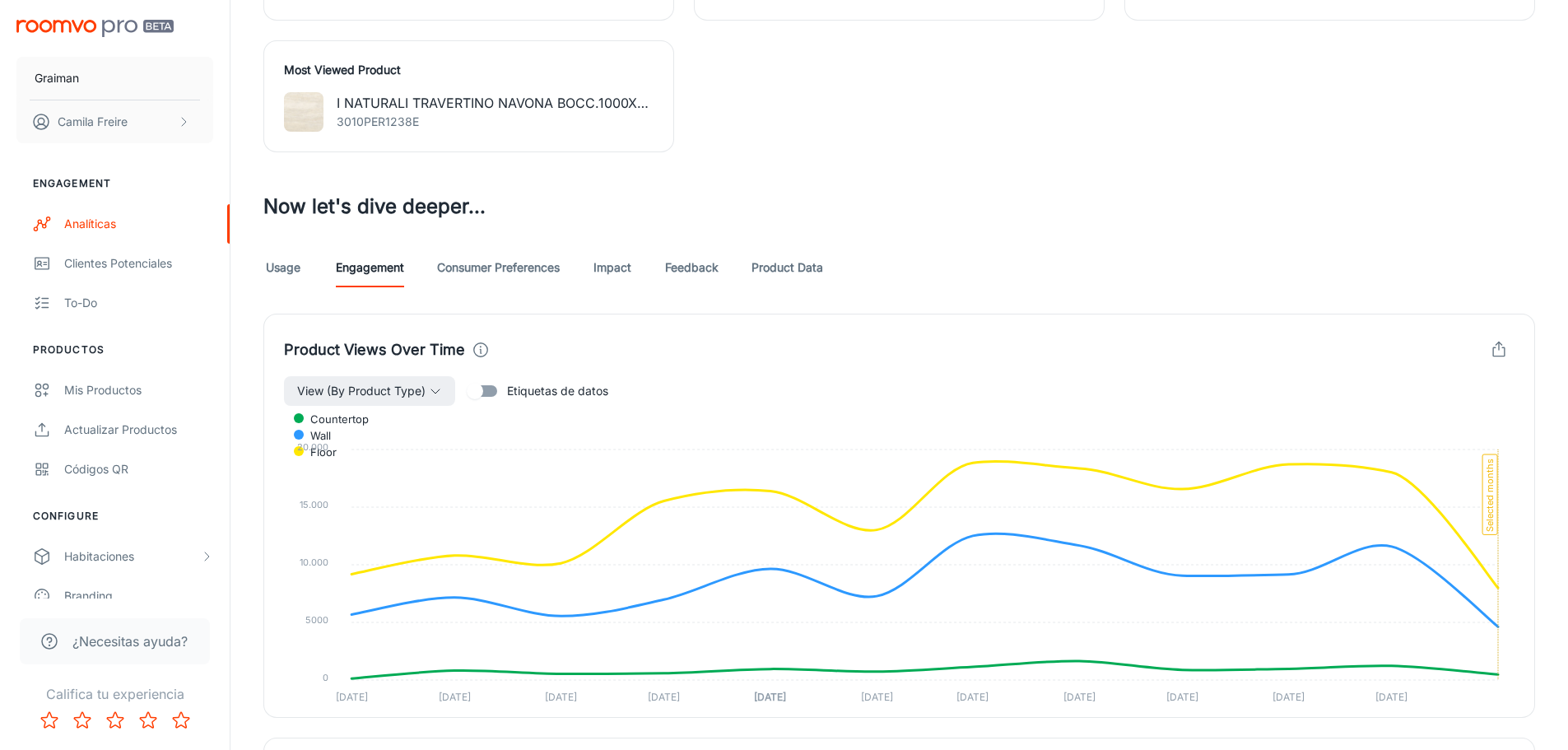
click at [771, 272] on link "Product Data" at bounding box center [787, 267] width 72 height 39
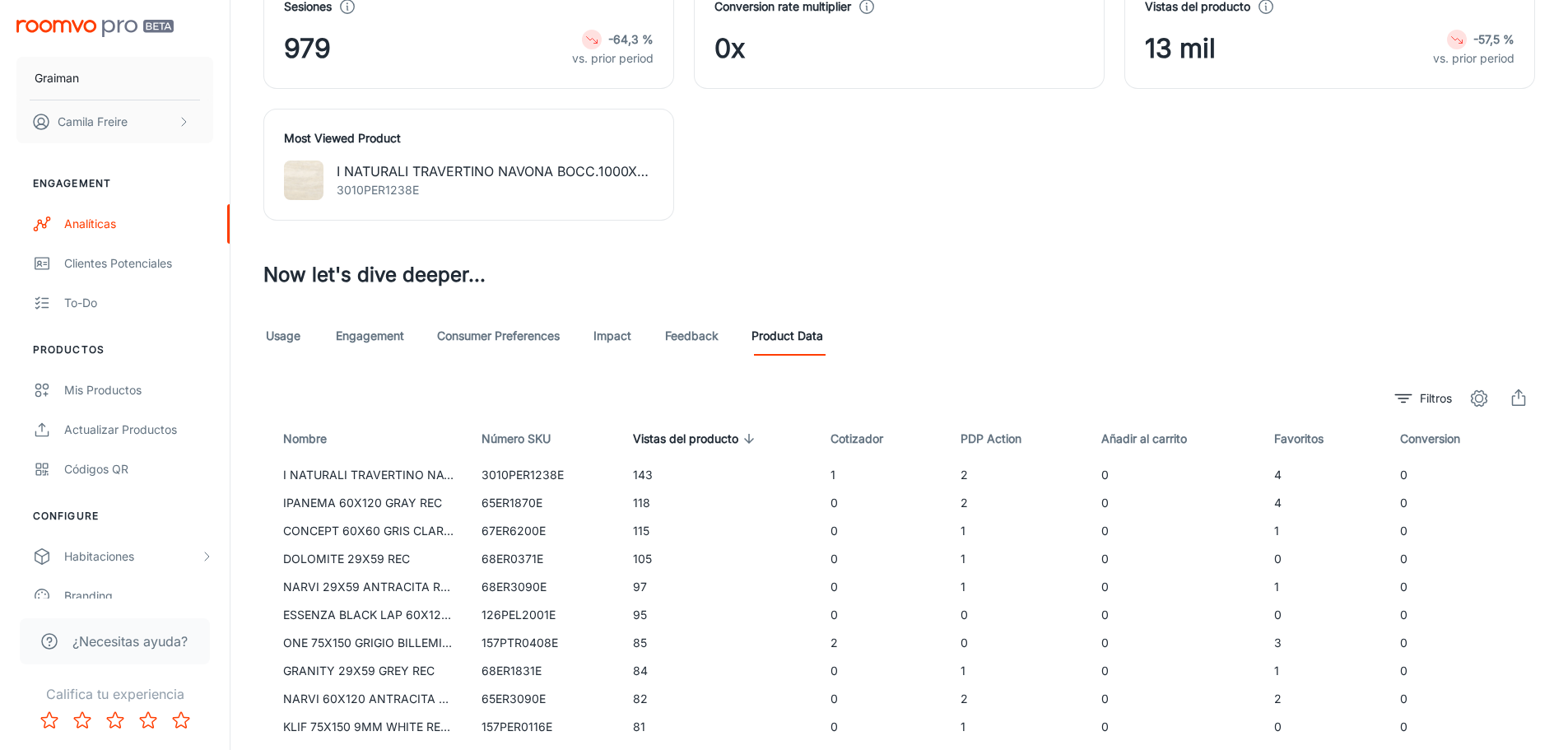
scroll to position [769, 0]
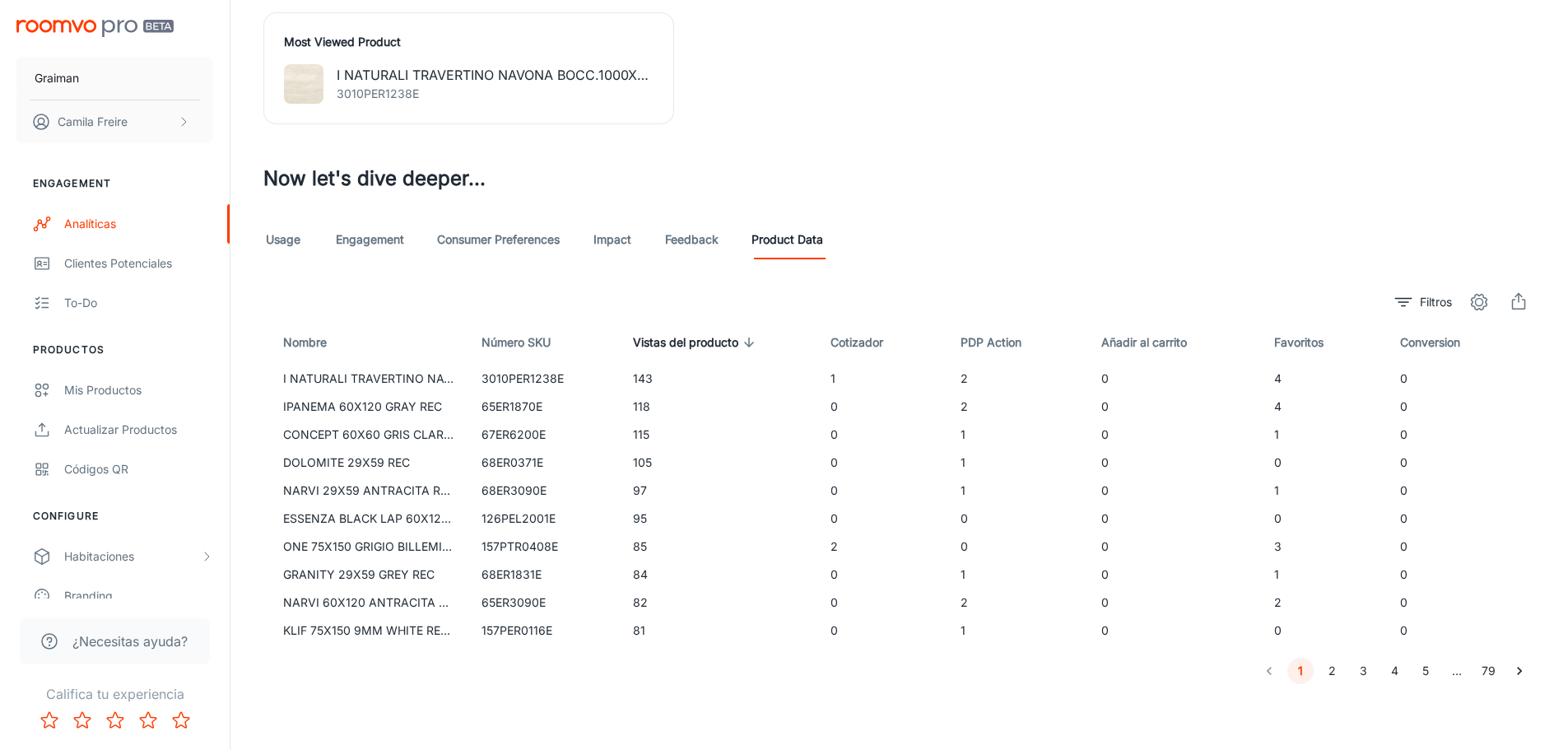
click at [709, 239] on link "Feedback" at bounding box center [691, 239] width 53 height 39
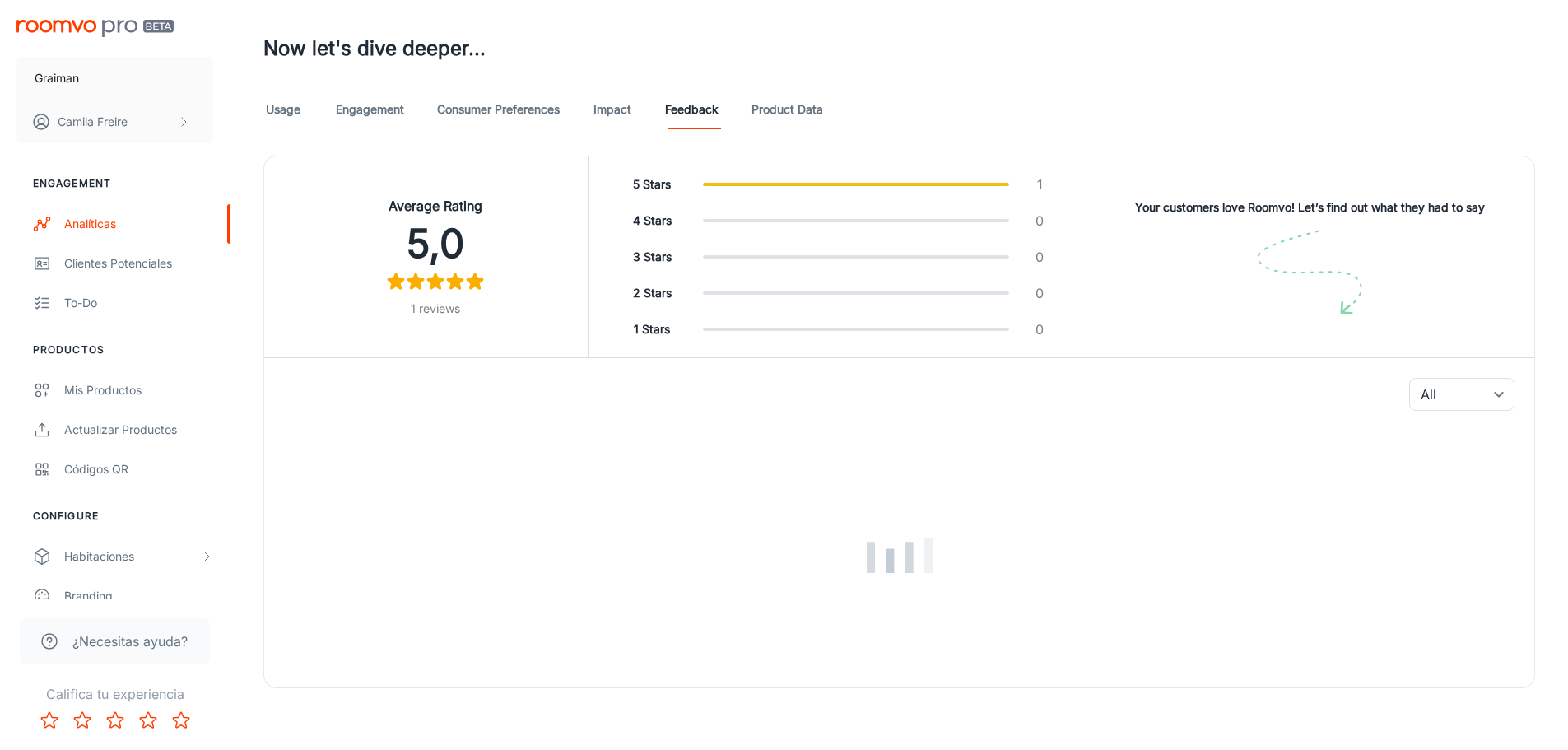
scroll to position [778, 0]
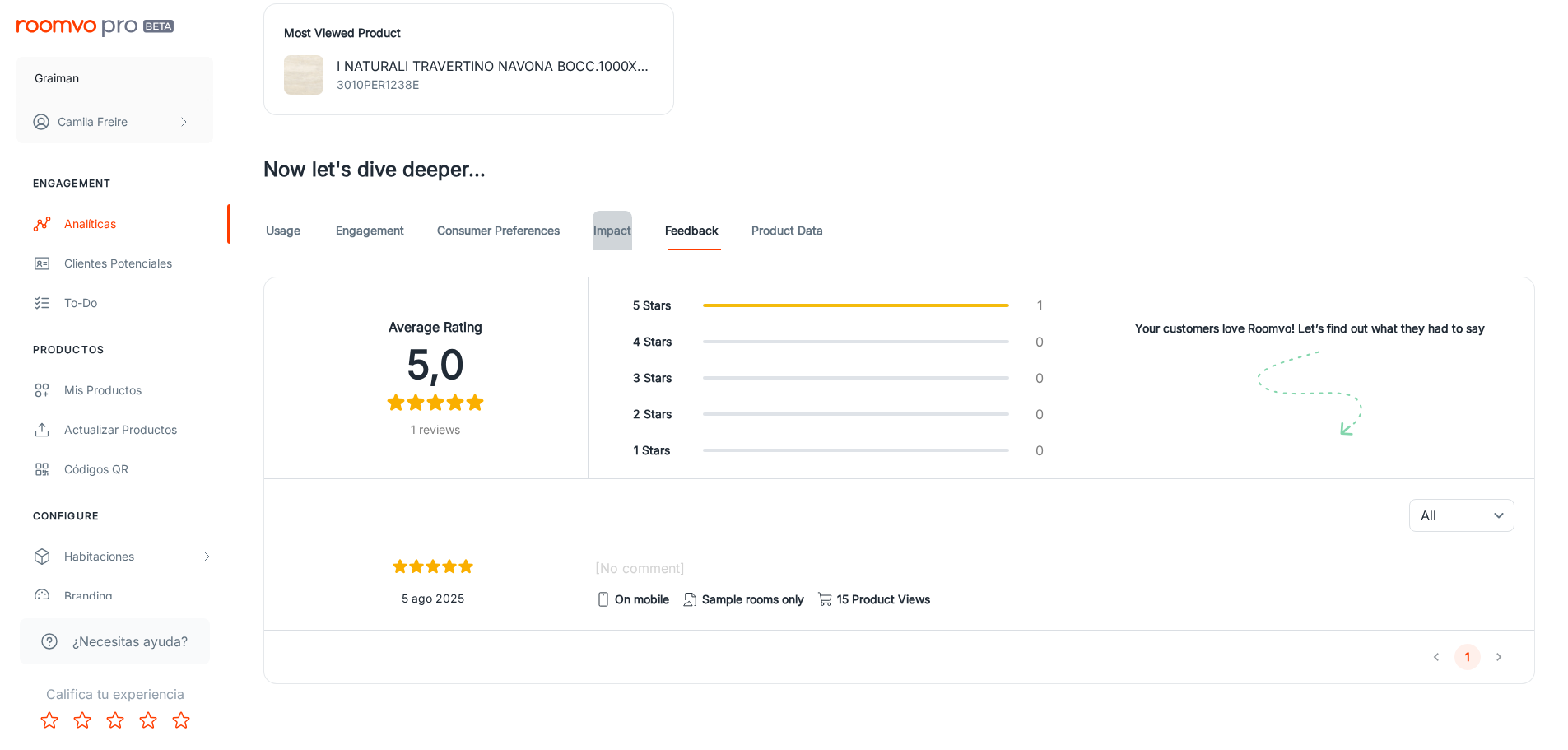
click at [622, 230] on link "Impact" at bounding box center [612, 230] width 39 height 39
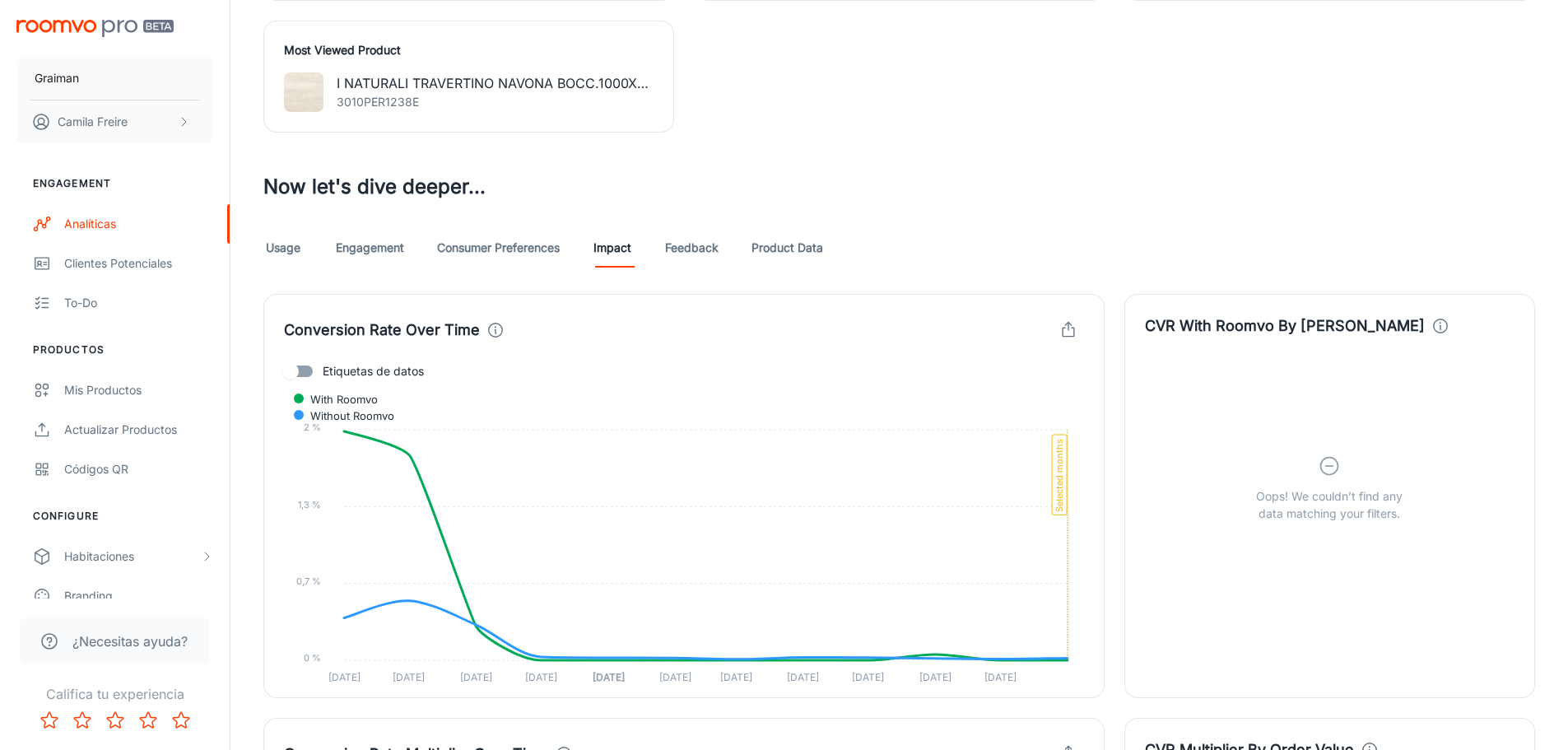
scroll to position [823, 0]
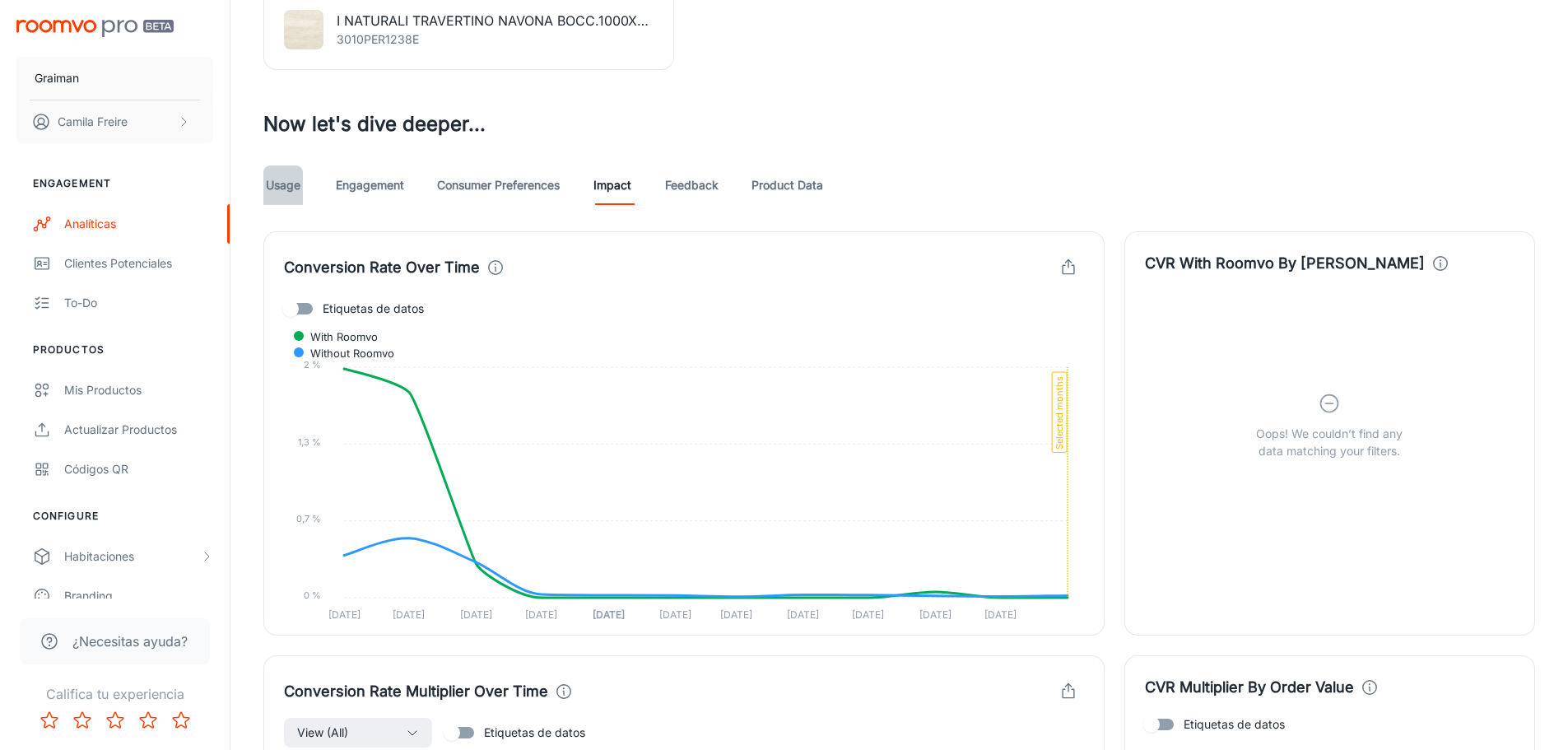
click at [280, 188] on link "Usage" at bounding box center [283, 185] width 39 height 39
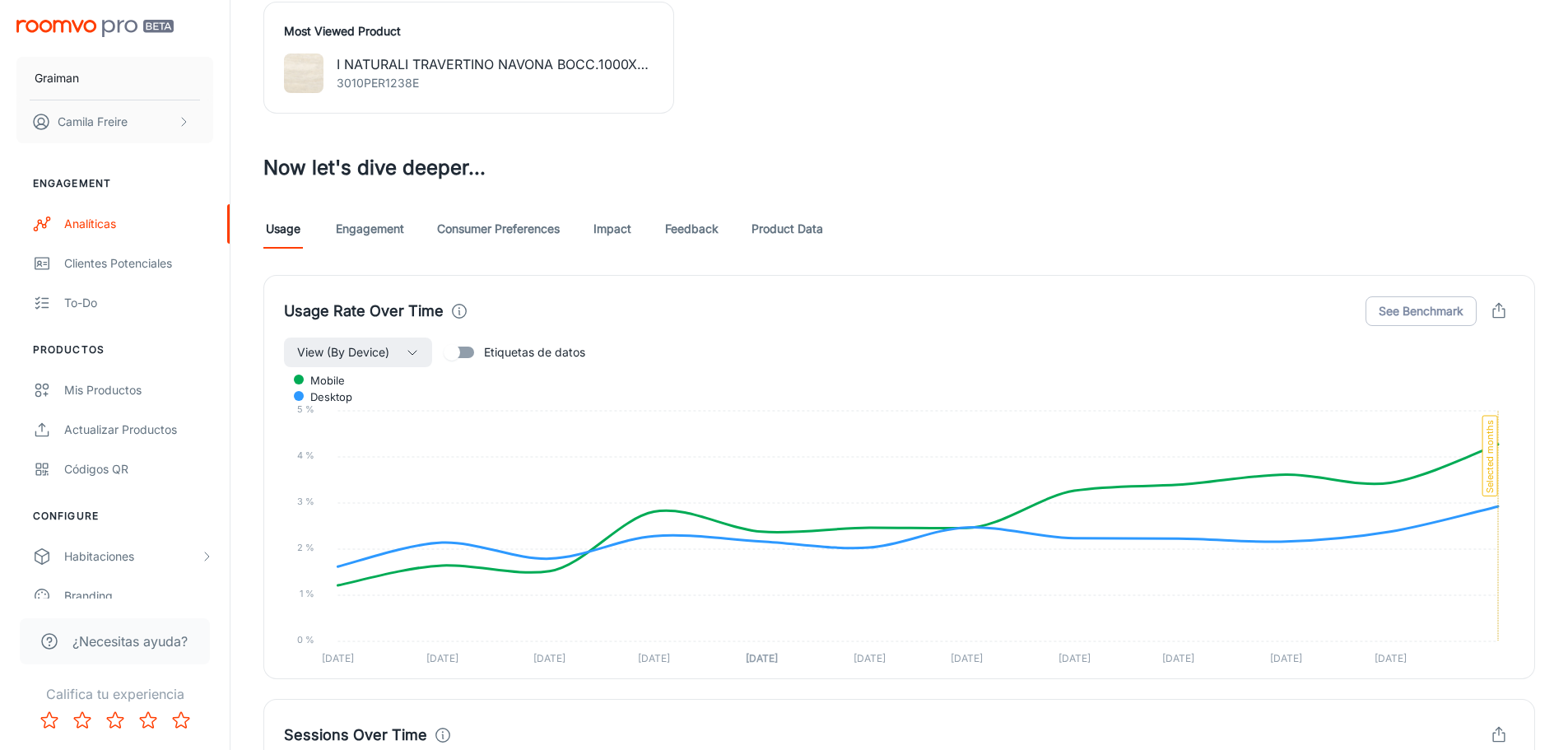
scroll to position [906, 0]
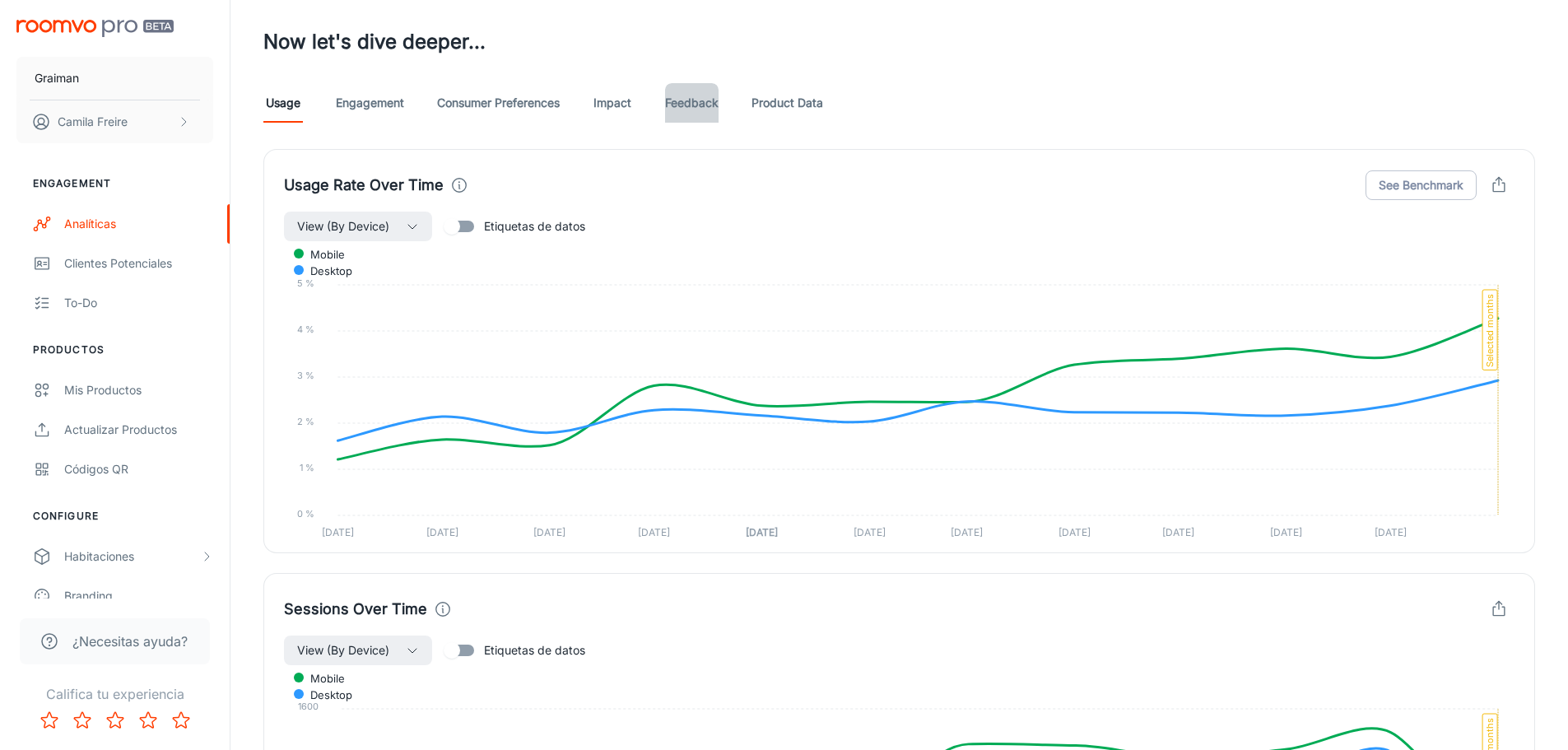
click at [680, 112] on link "Feedback" at bounding box center [691, 102] width 53 height 39
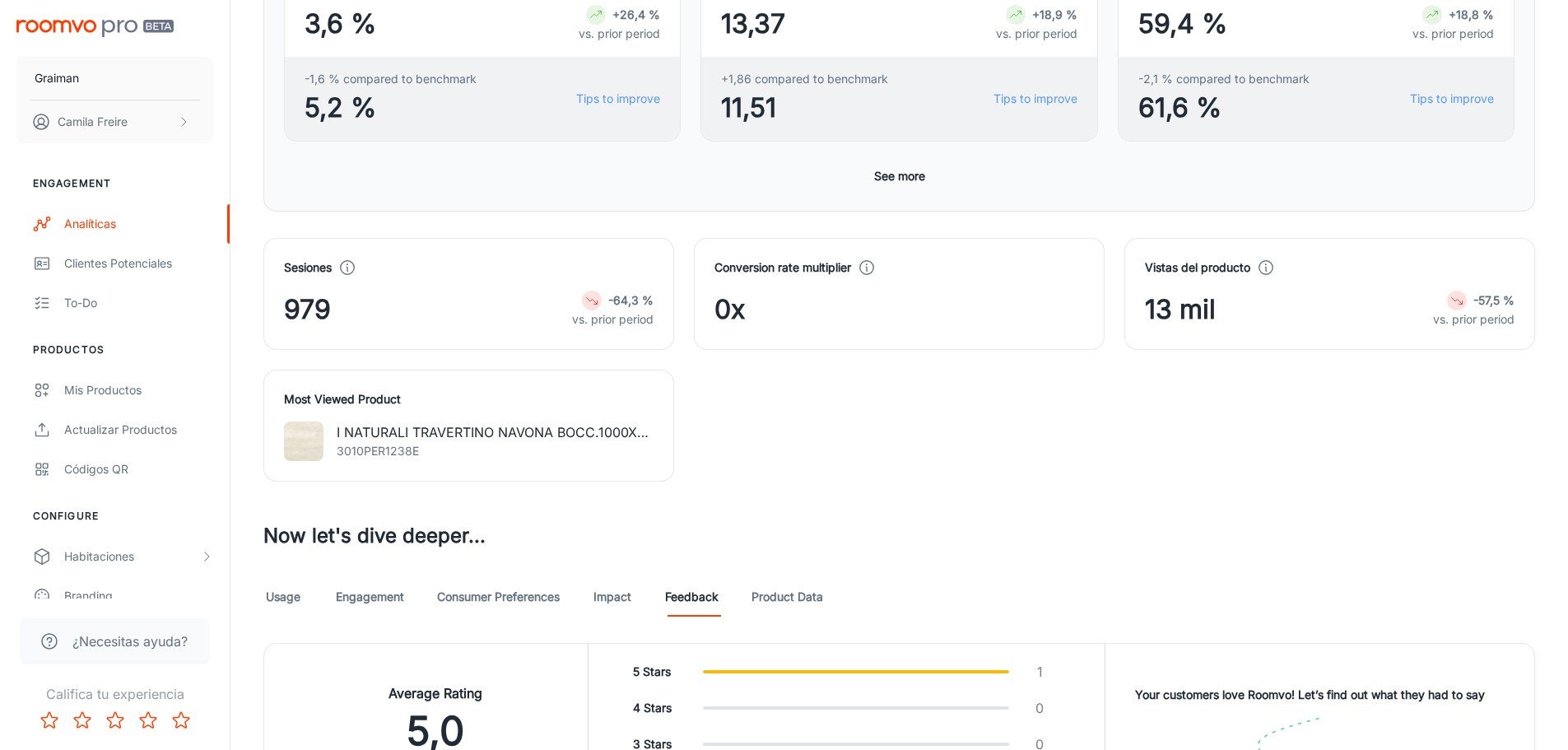
scroll to position [659, 0]
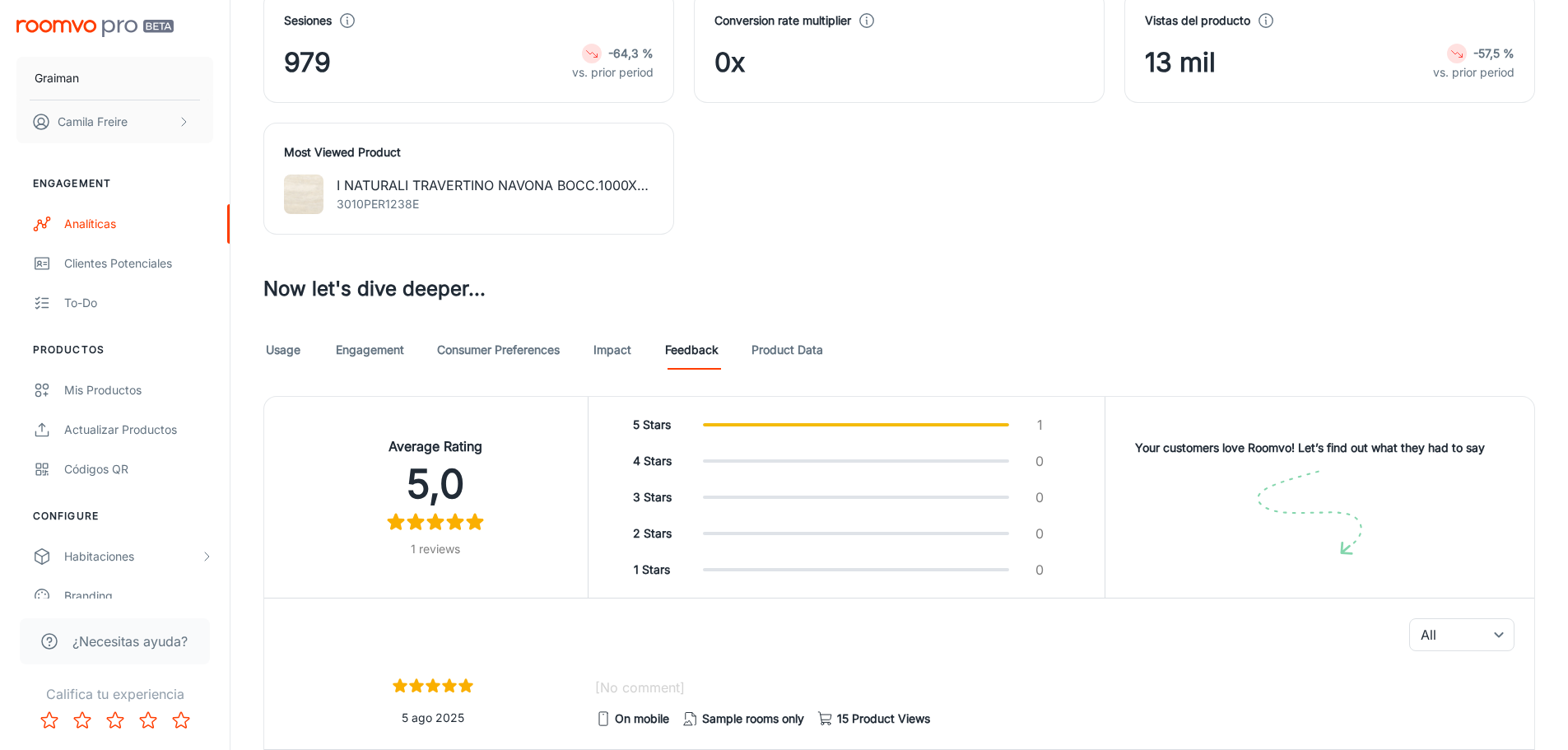
click at [591, 348] on div "Usage Engagement Consumer Preferences Impact Feedback Product Data" at bounding box center [899, 349] width 1272 height 39
click at [553, 354] on link "Consumer Preferences" at bounding box center [498, 349] width 123 height 39
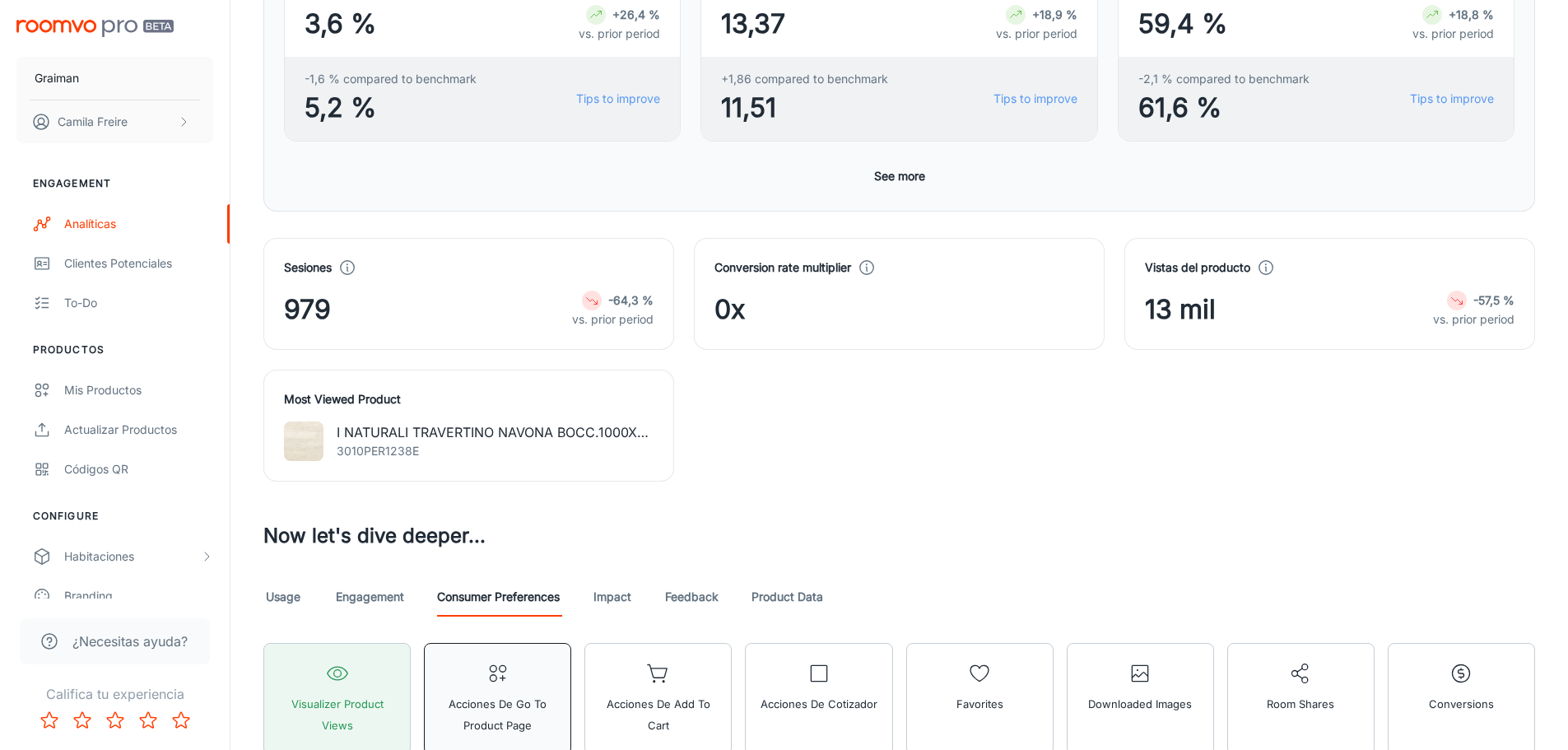
scroll to position [659, 0]
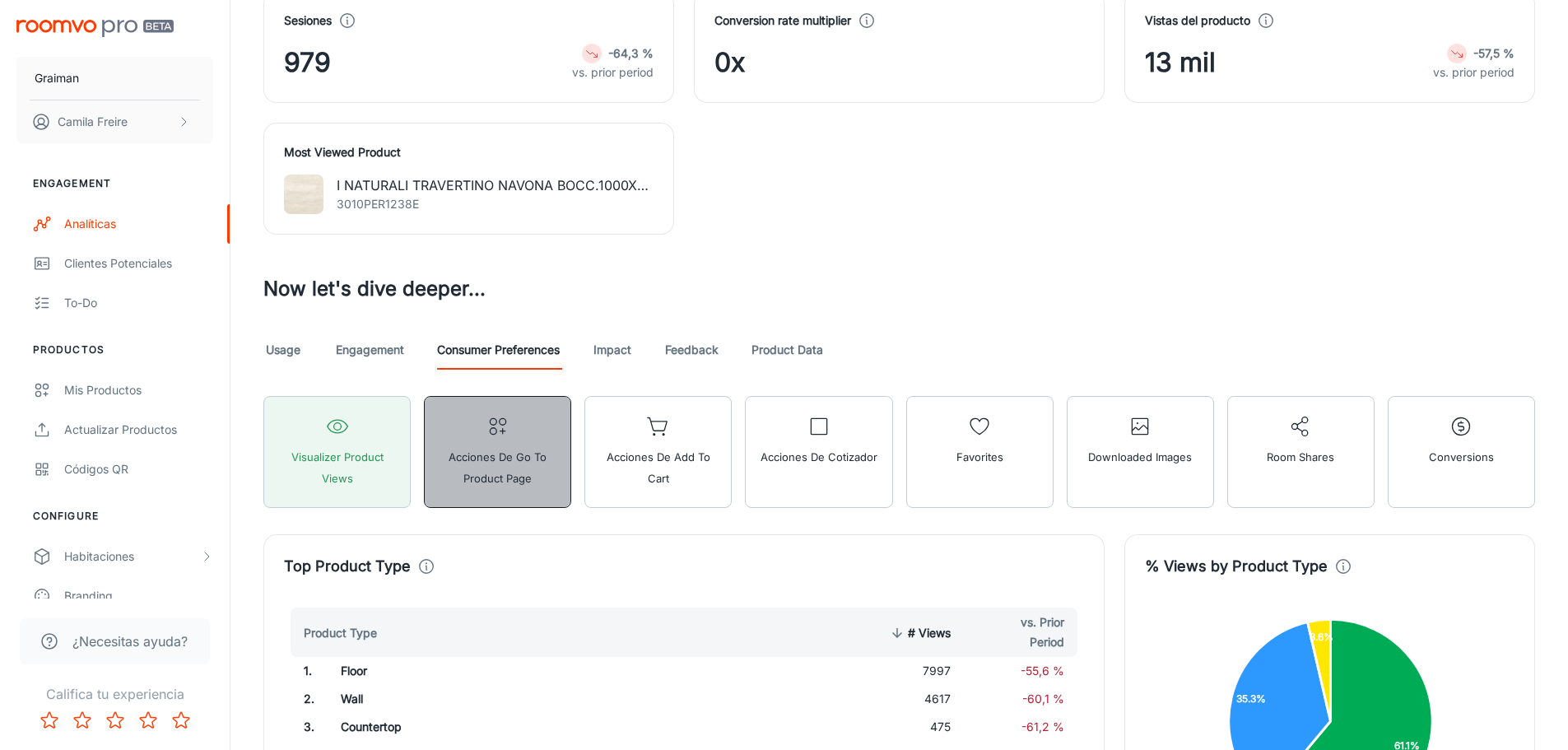
click at [512, 456] on span "Acciones de Go To Product Page" at bounding box center [497, 468] width 126 height 43
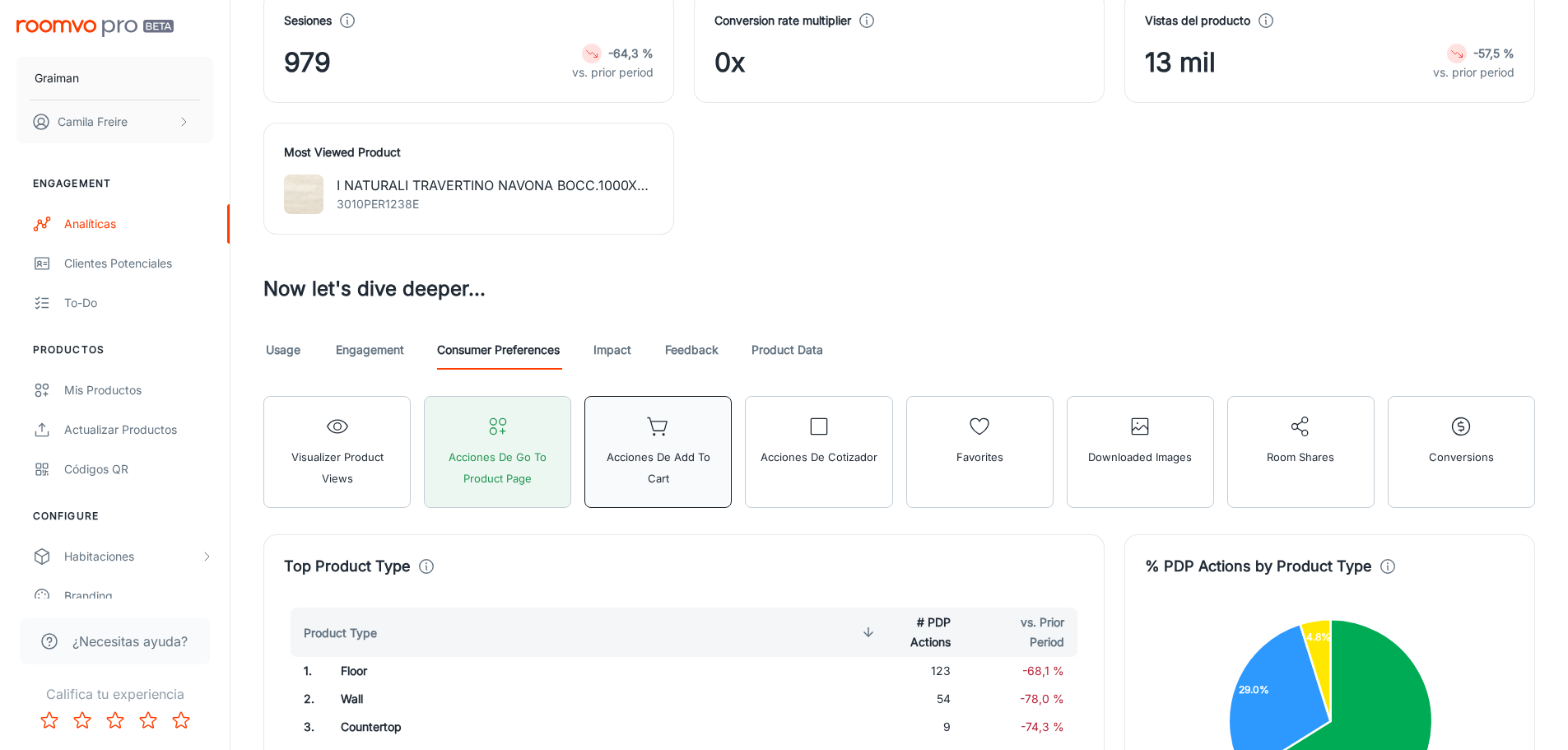
click at [678, 467] on span "Acciones de Add to Cart" at bounding box center [658, 468] width 126 height 43
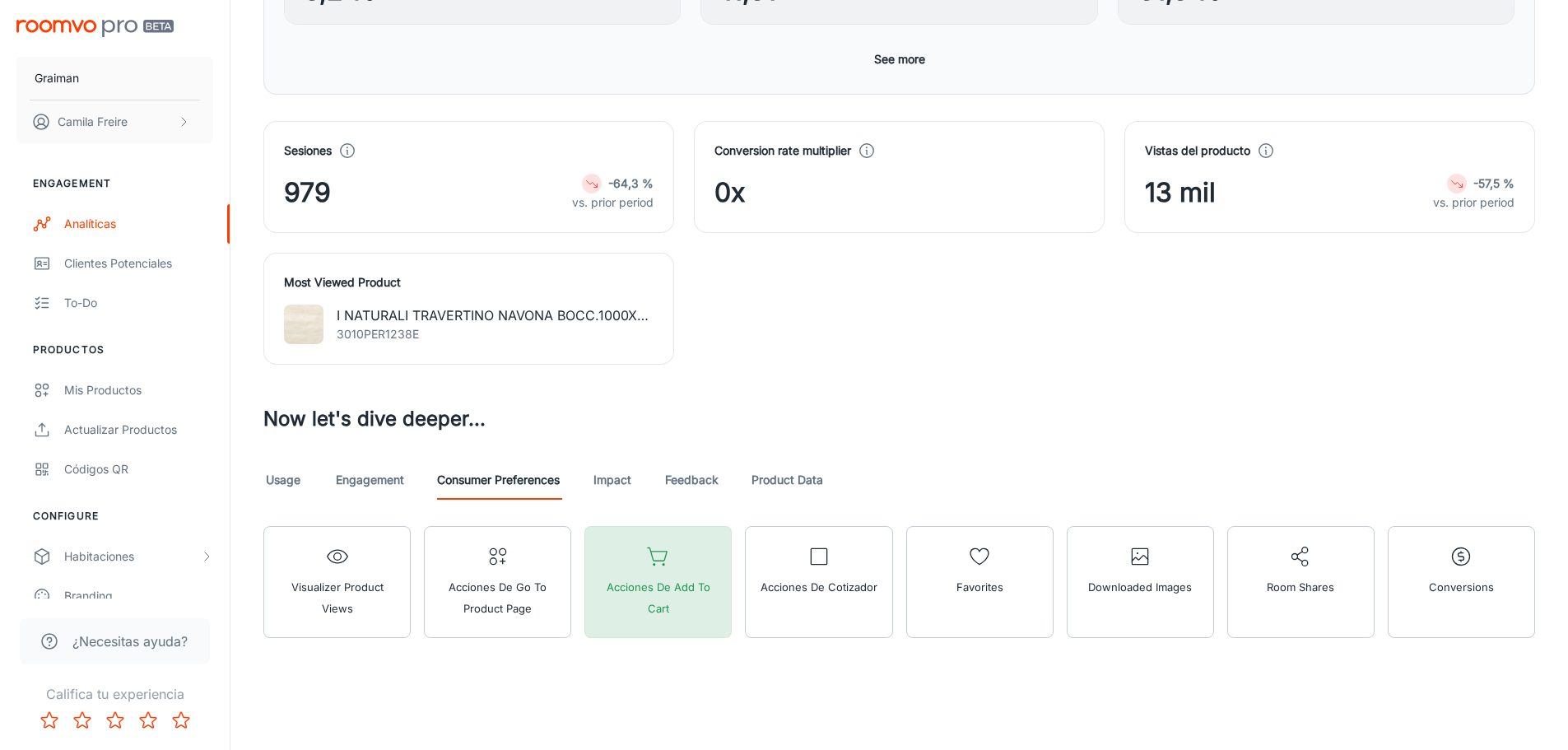
scroll to position [528, 0]
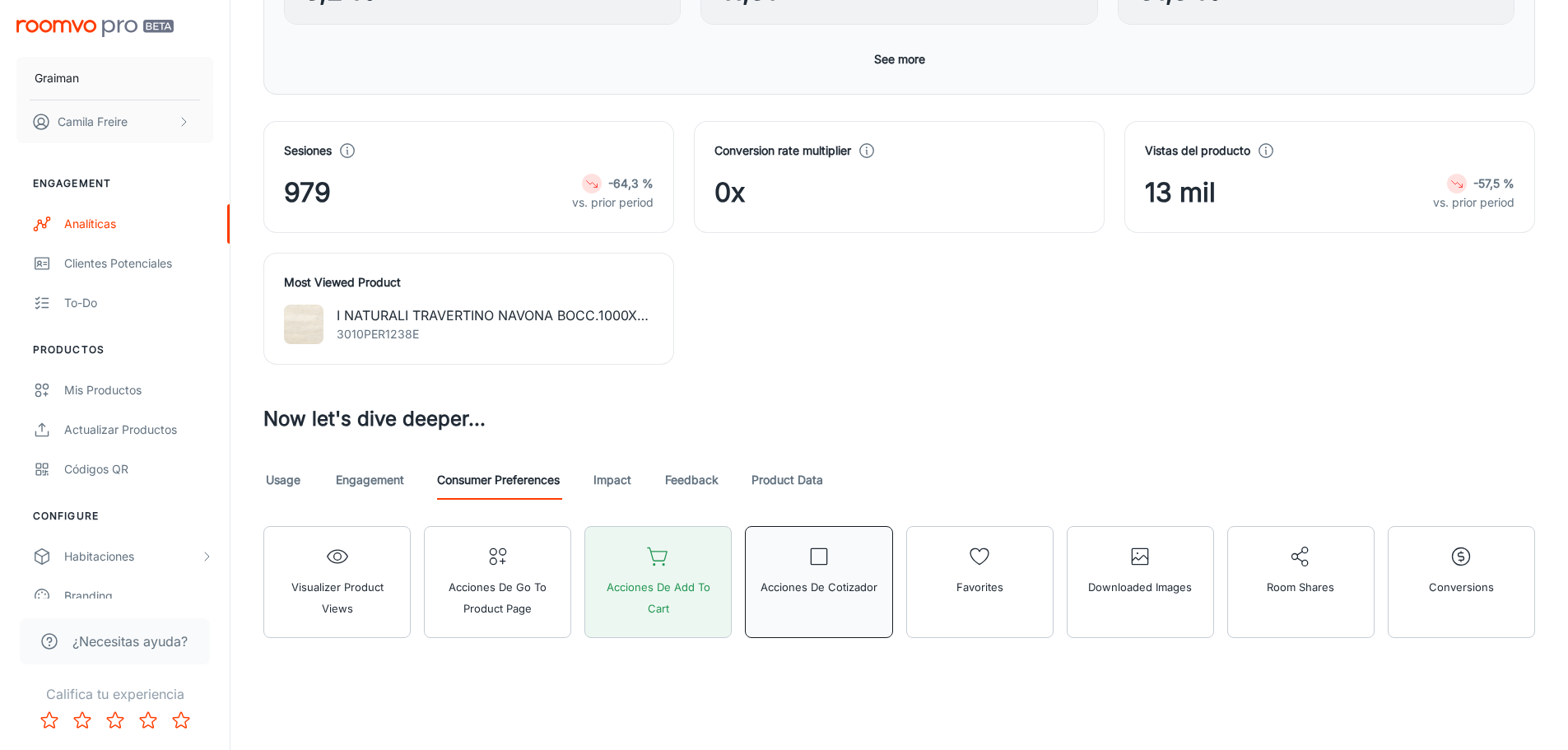
click at [806, 559] on button "Acciones de Cotizador" at bounding box center [819, 582] width 147 height 112
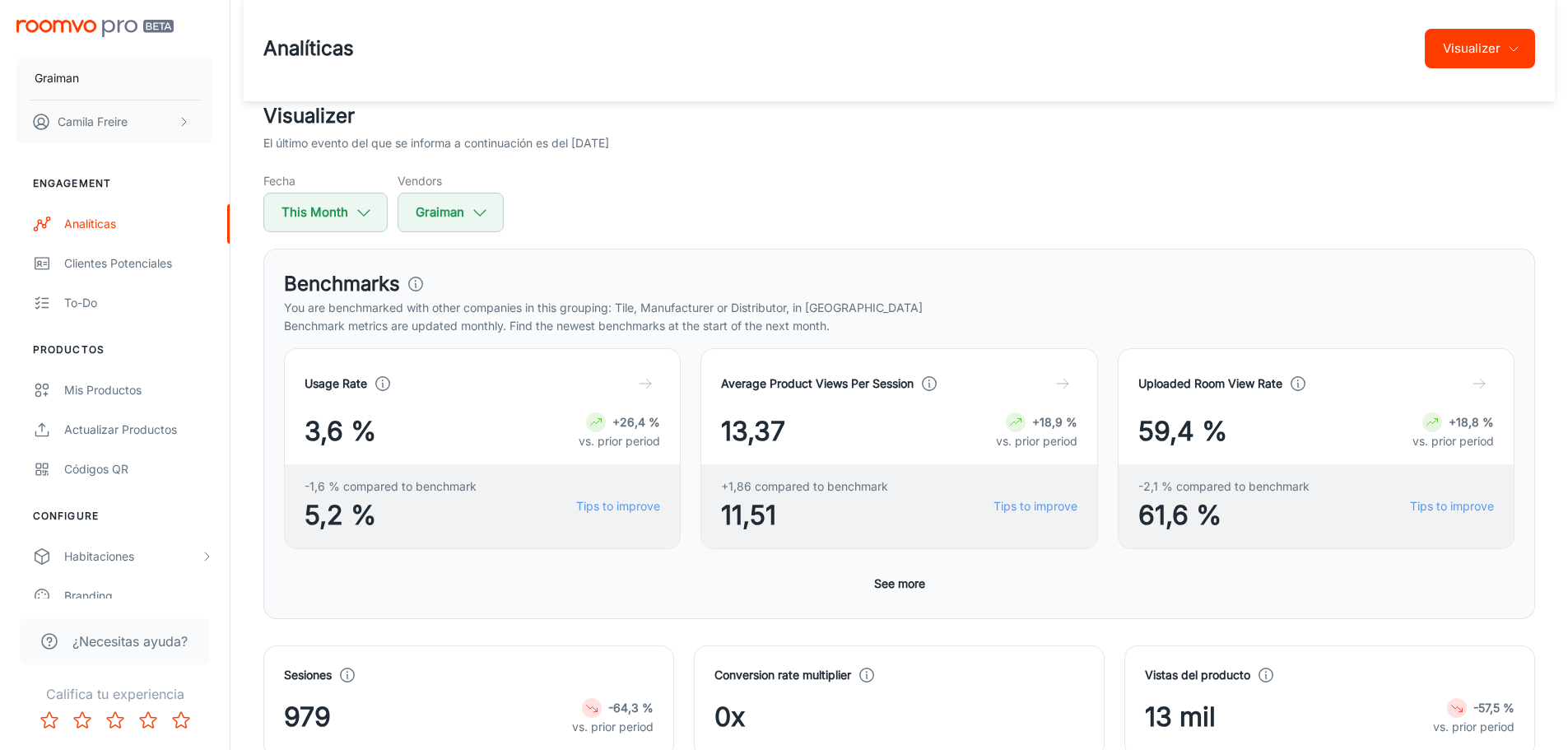
scroll to position [0, 0]
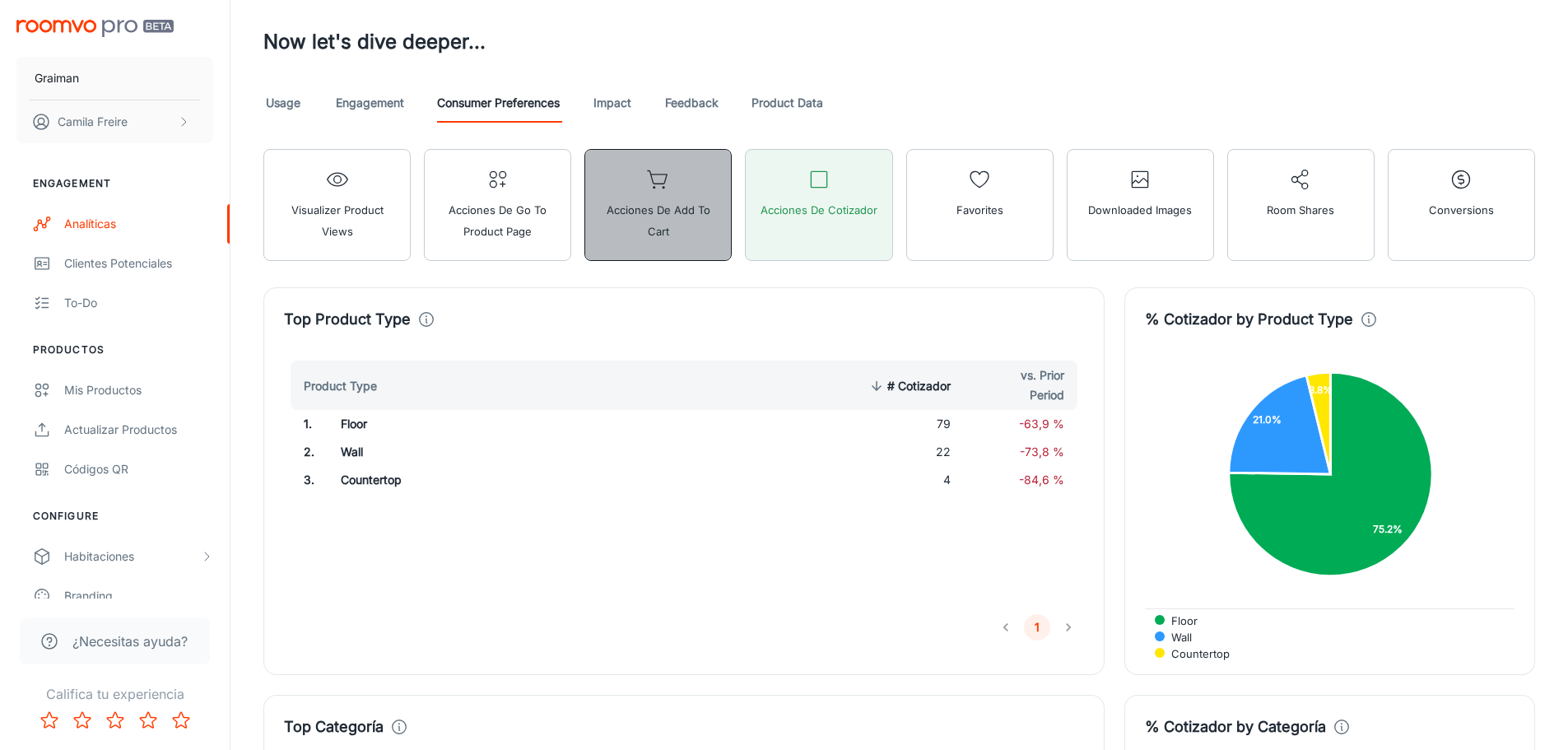
click at [622, 213] on span "Acciones de Add to Cart" at bounding box center [658, 221] width 126 height 43
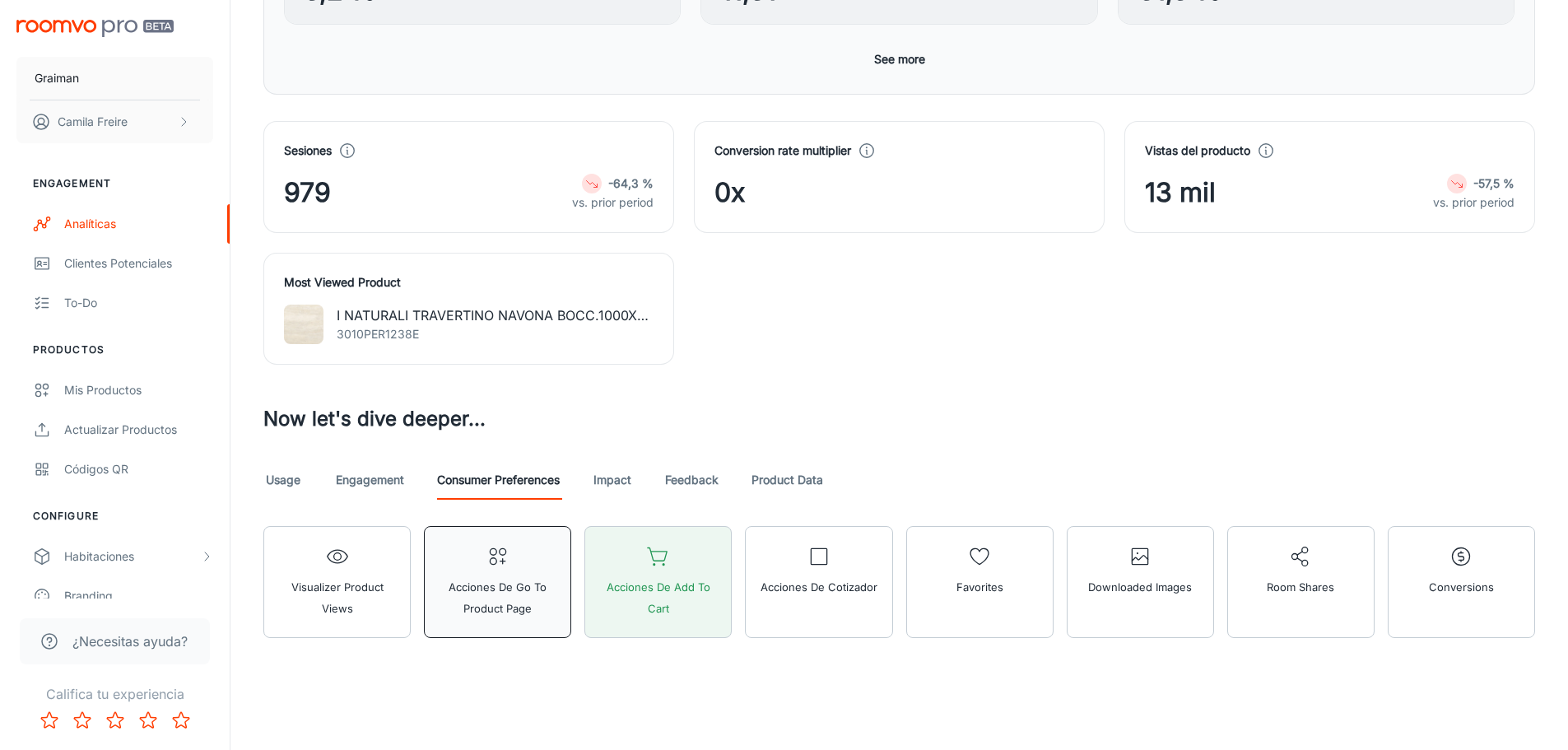
click at [550, 582] on span "Acciones de Go To Product Page" at bounding box center [497, 597] width 126 height 43
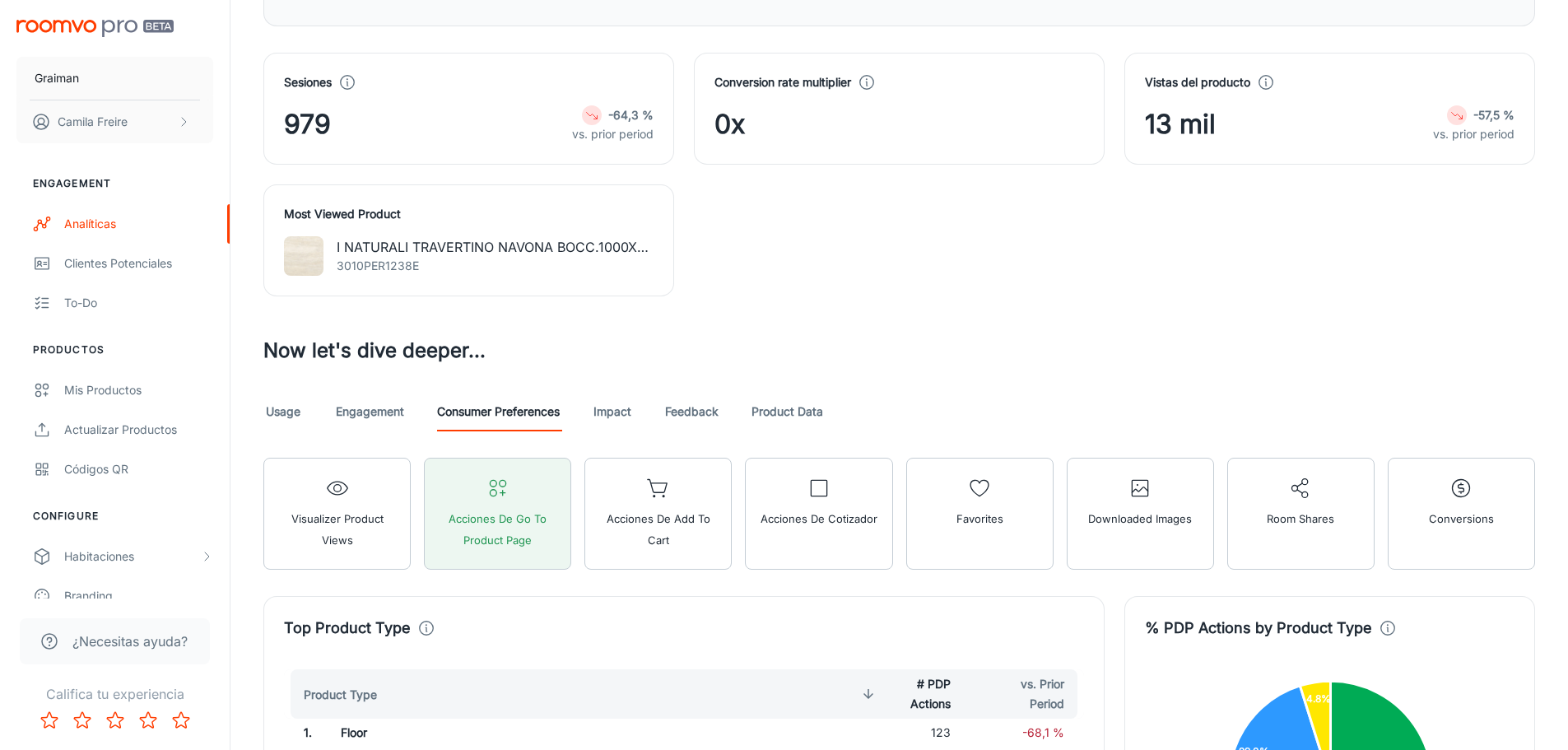
scroll to position [676, 0]
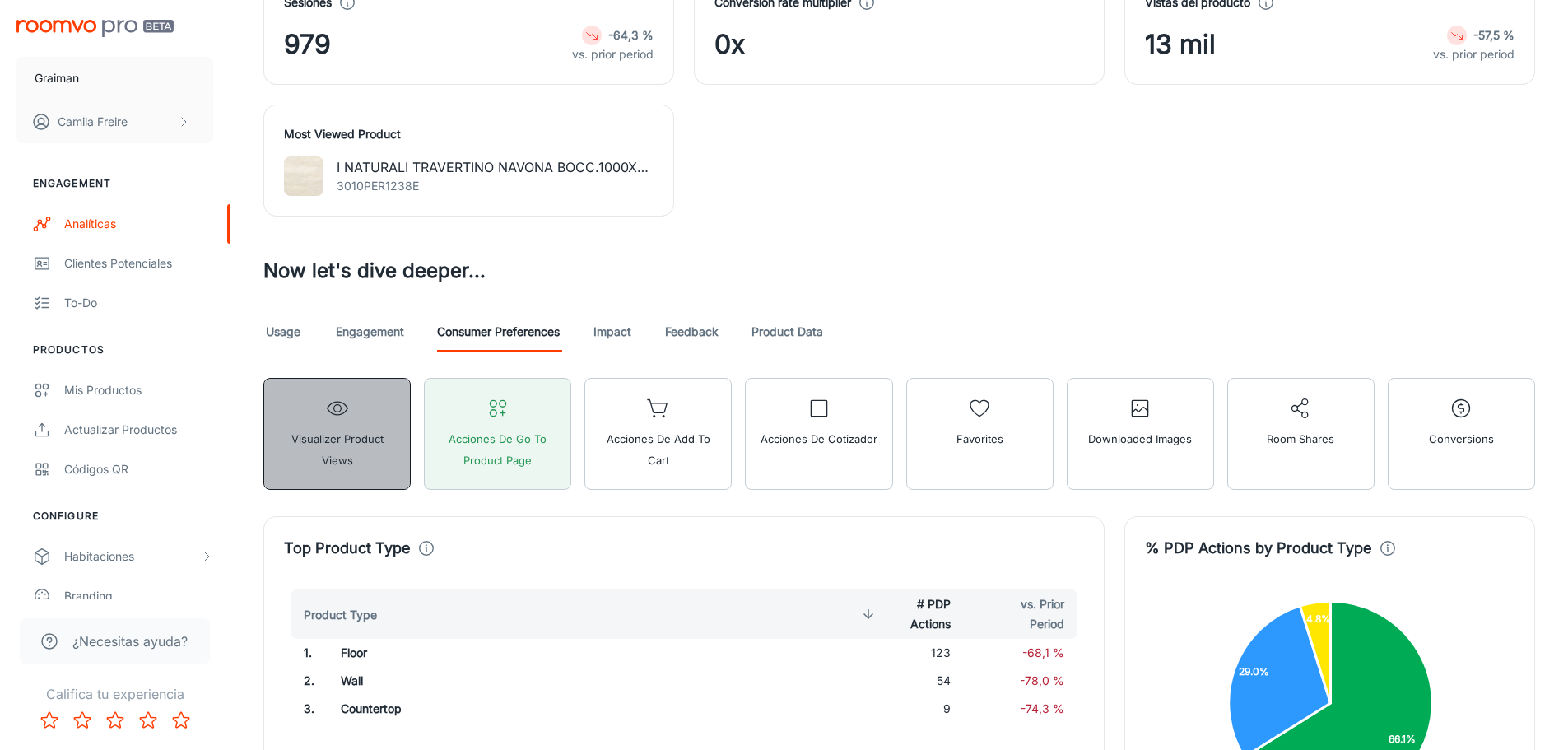
click at [373, 451] on button "Visualizer Product Views" at bounding box center [337, 434] width 147 height 112
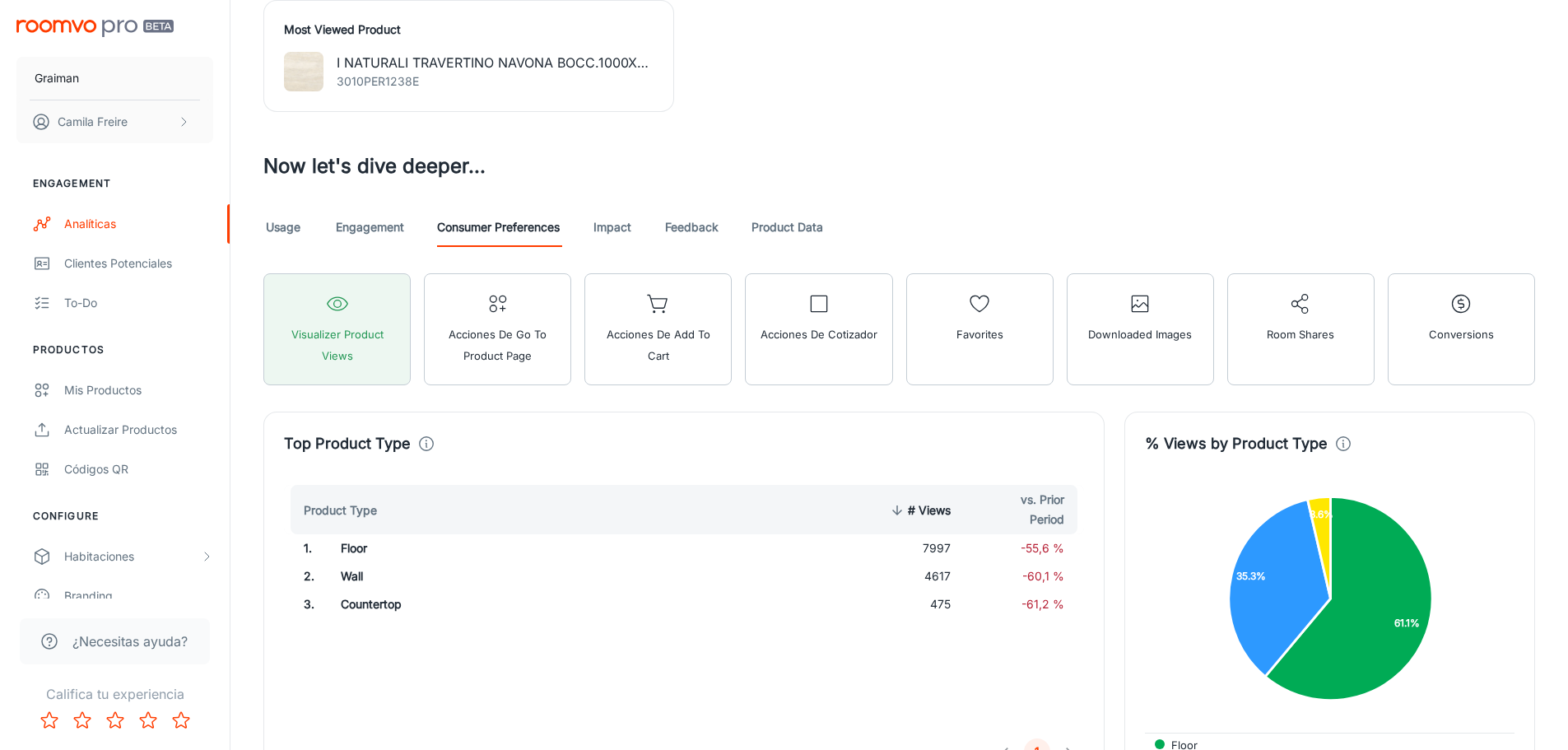
scroll to position [923, 0]
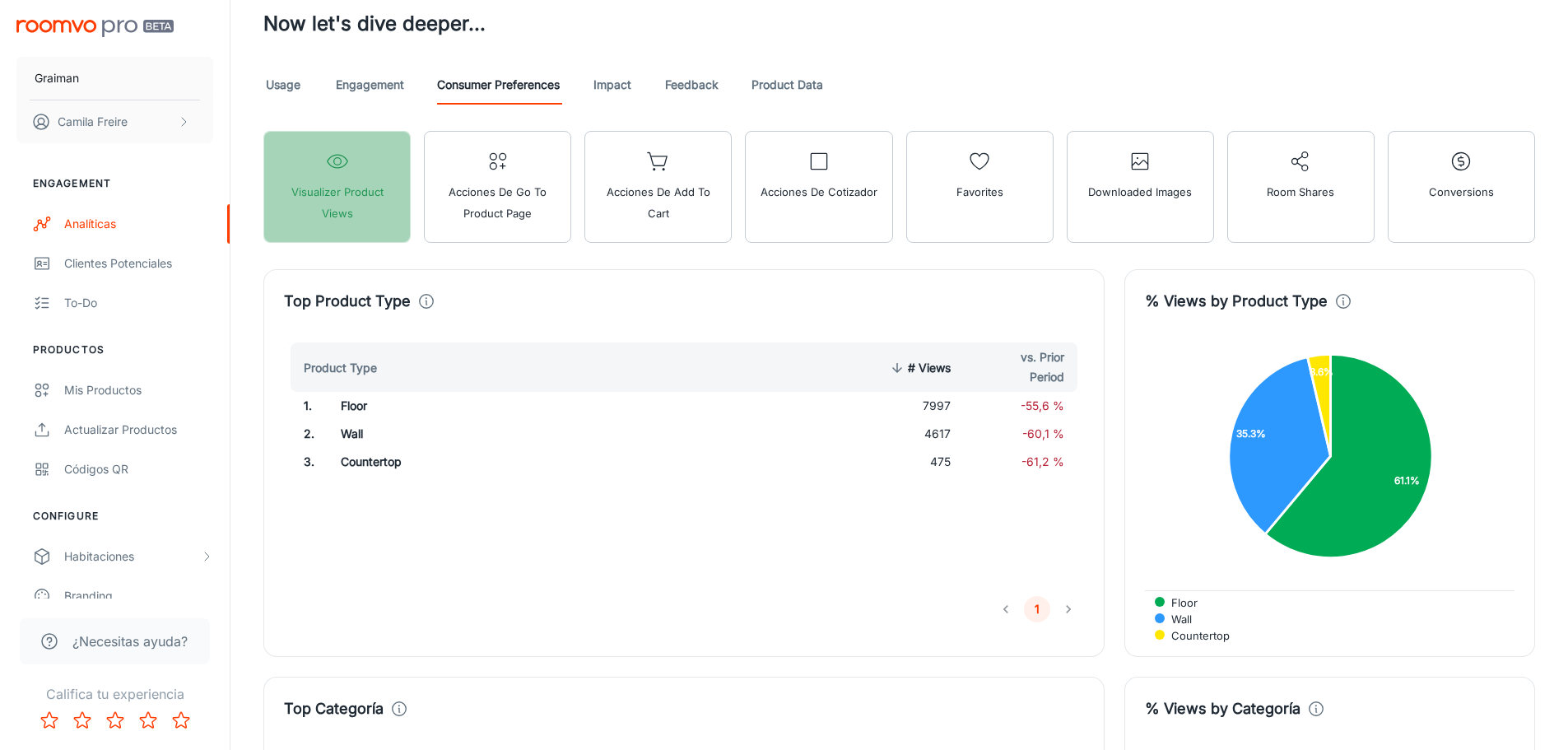
click at [379, 186] on span "Visualizer Product Views" at bounding box center [336, 202] width 126 height 43
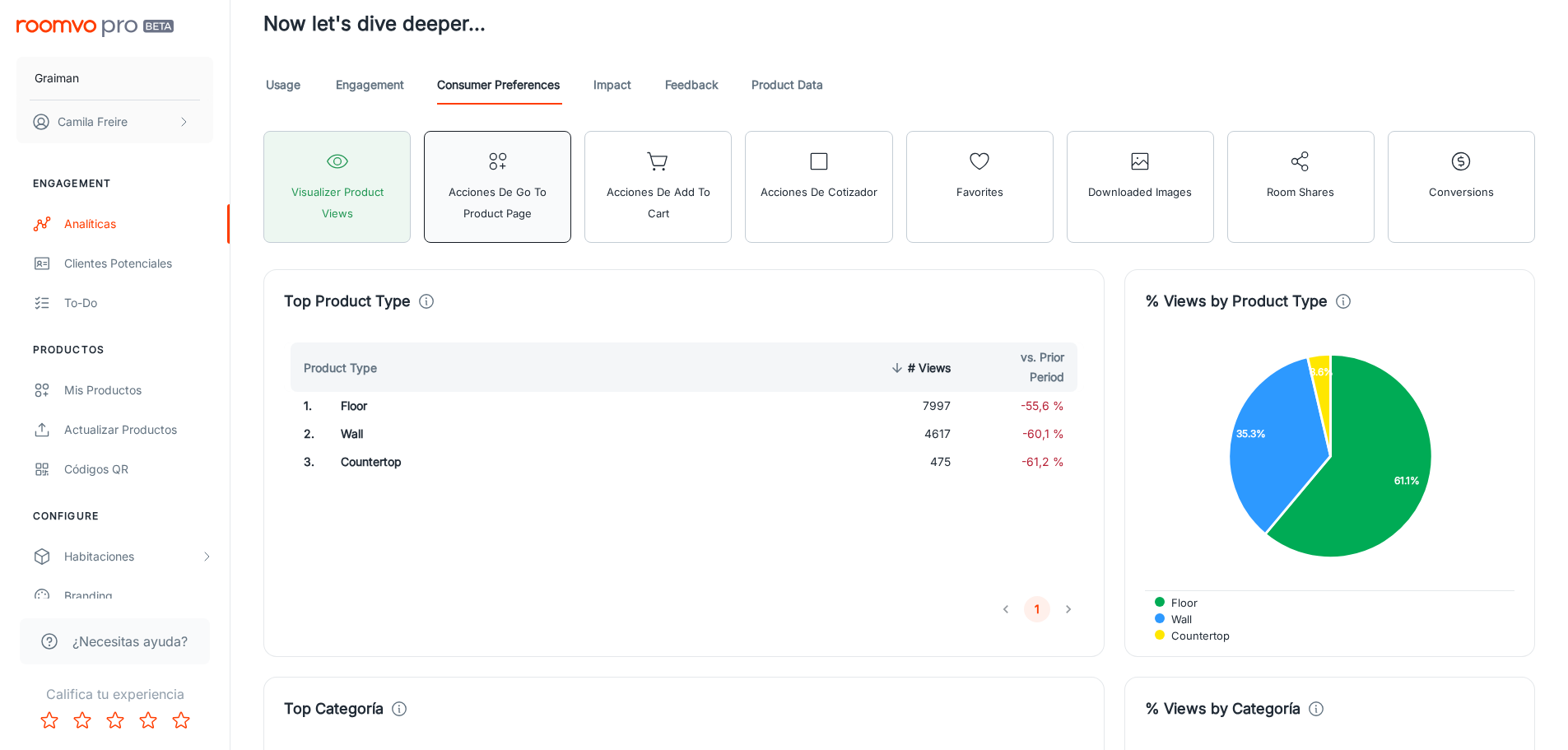
click at [507, 215] on span "Acciones de Go To Product Page" at bounding box center [497, 202] width 126 height 43
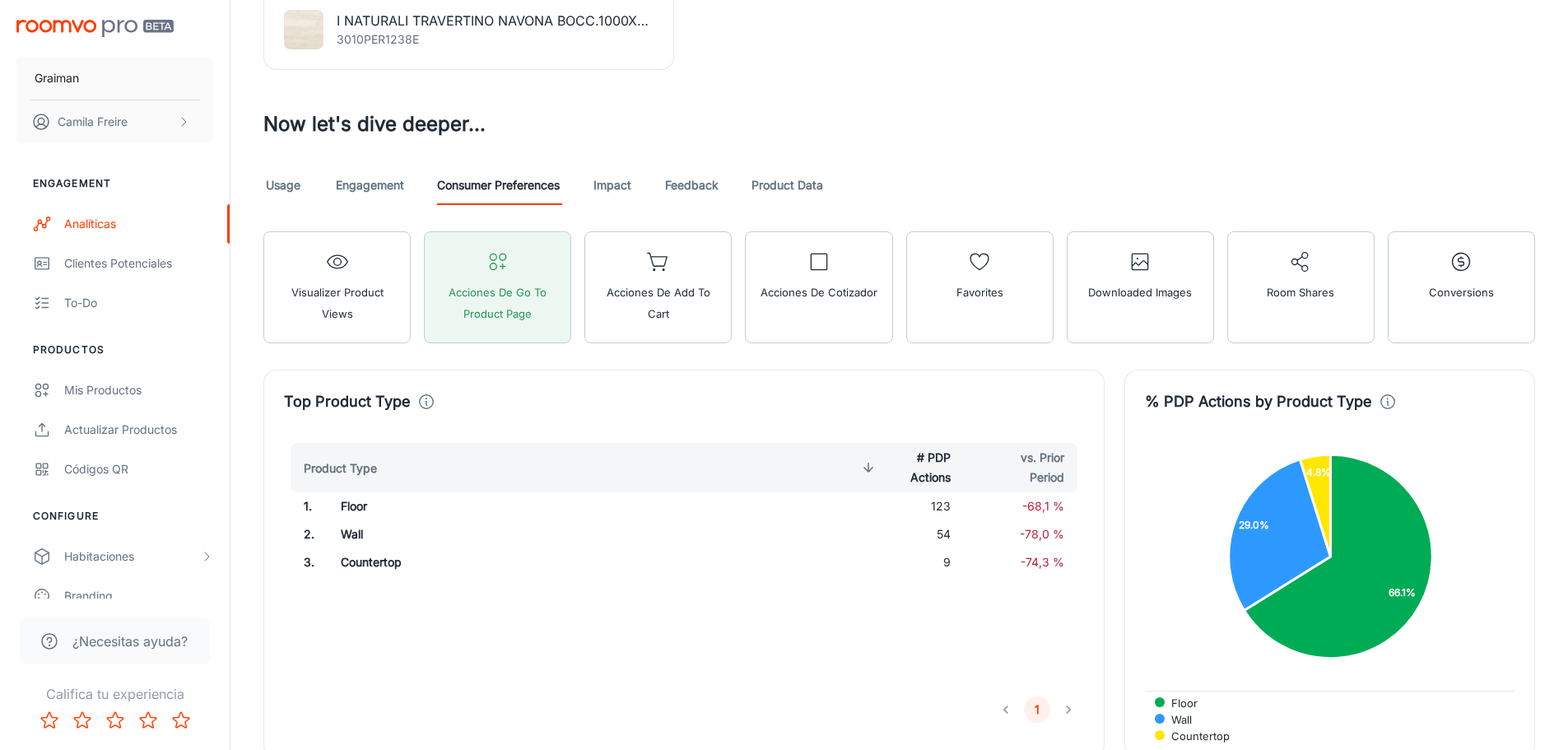
scroll to position [1070, 0]
